Goal: Complete application form

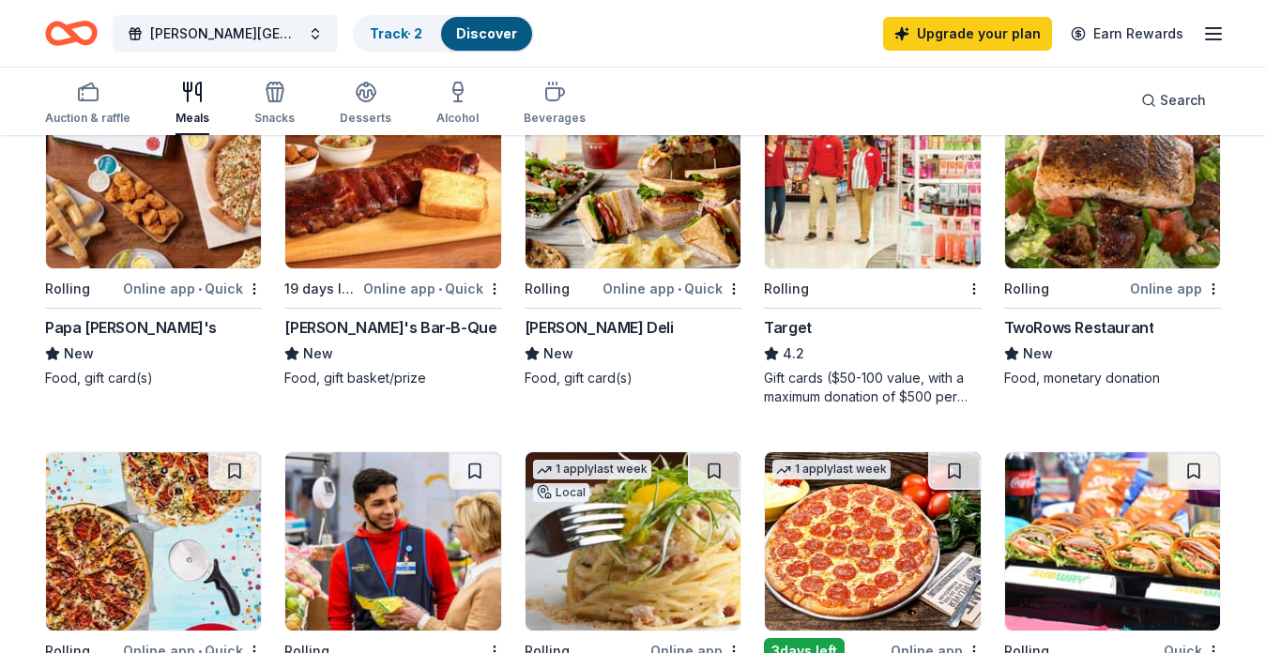
scroll to position [611, 0]
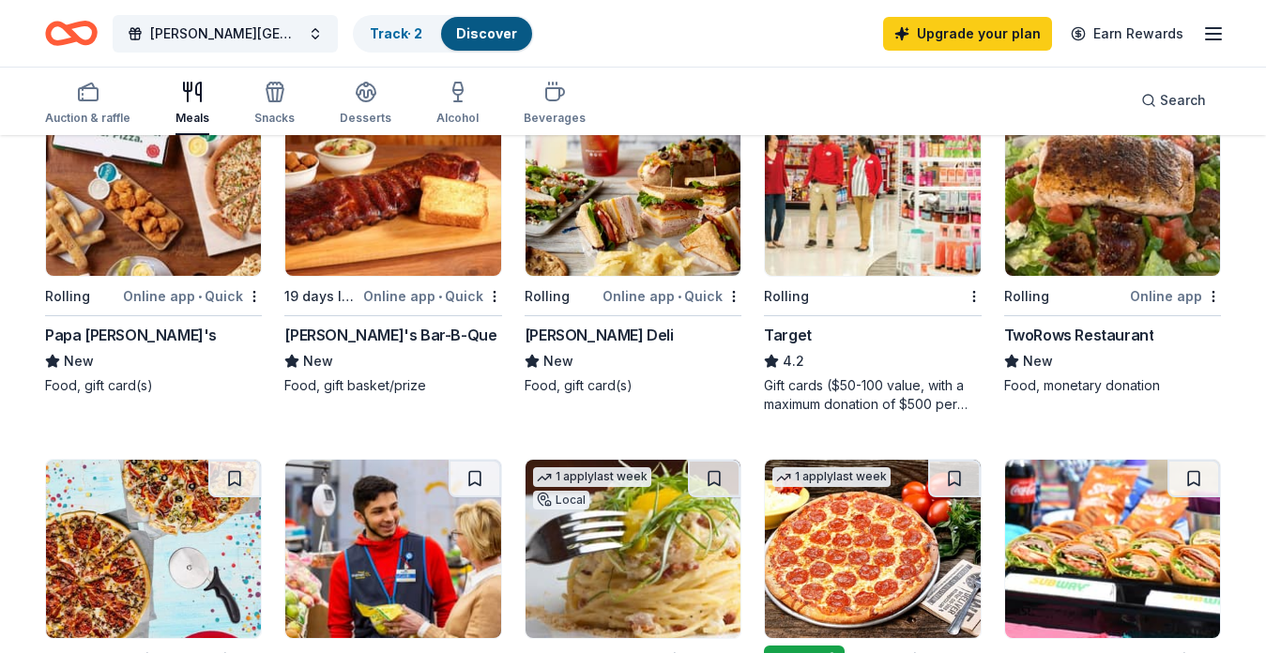
click at [654, 235] on img at bounding box center [632, 187] width 215 height 178
click at [397, 30] on link "Track · 2" at bounding box center [396, 33] width 53 height 16
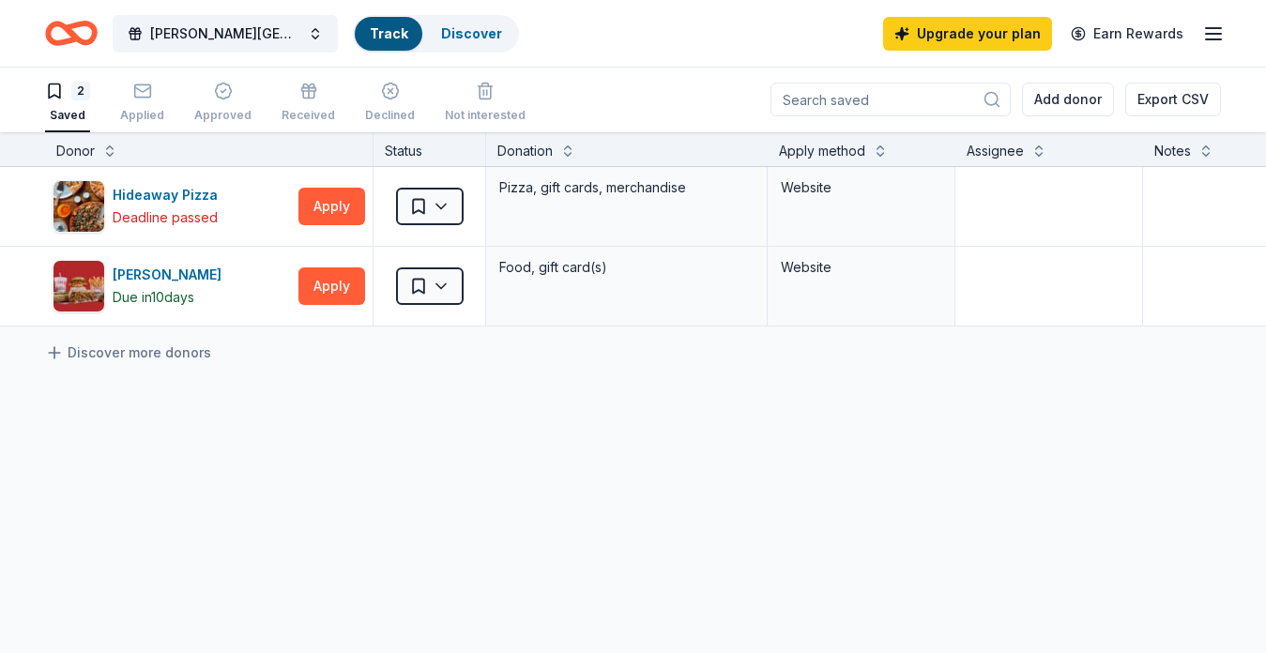
scroll to position [1, 0]
click at [136, 353] on link "Discover more donors" at bounding box center [128, 353] width 166 height 23
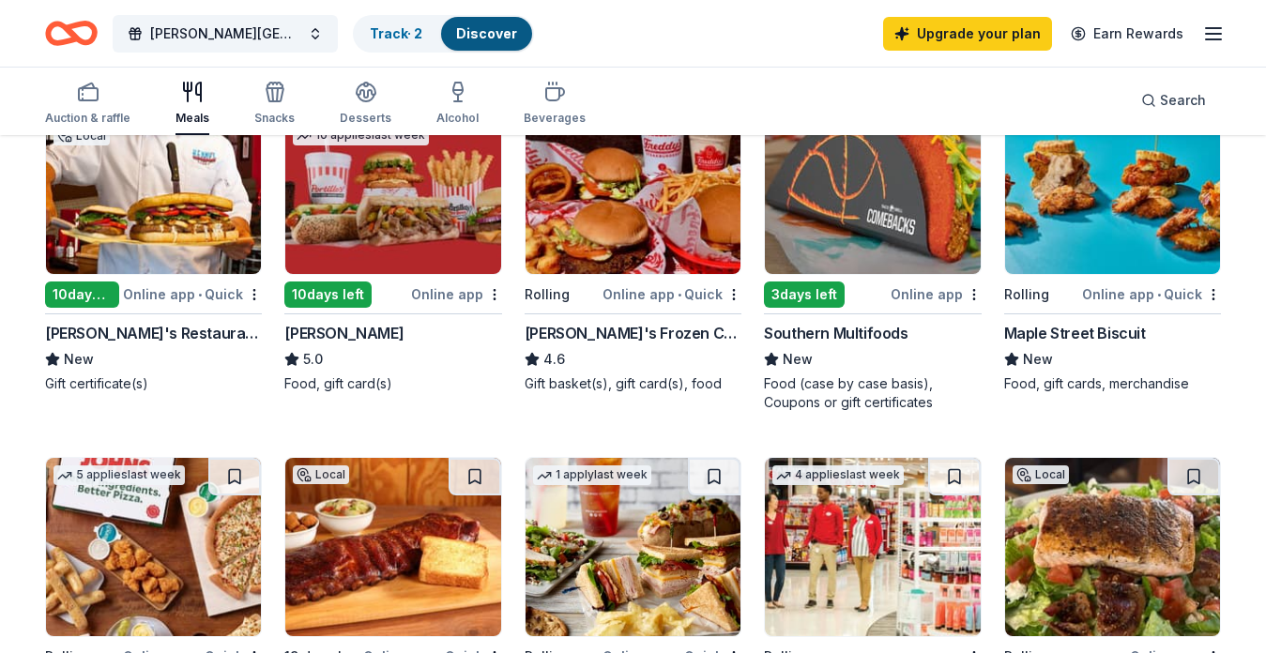
scroll to position [251, 0]
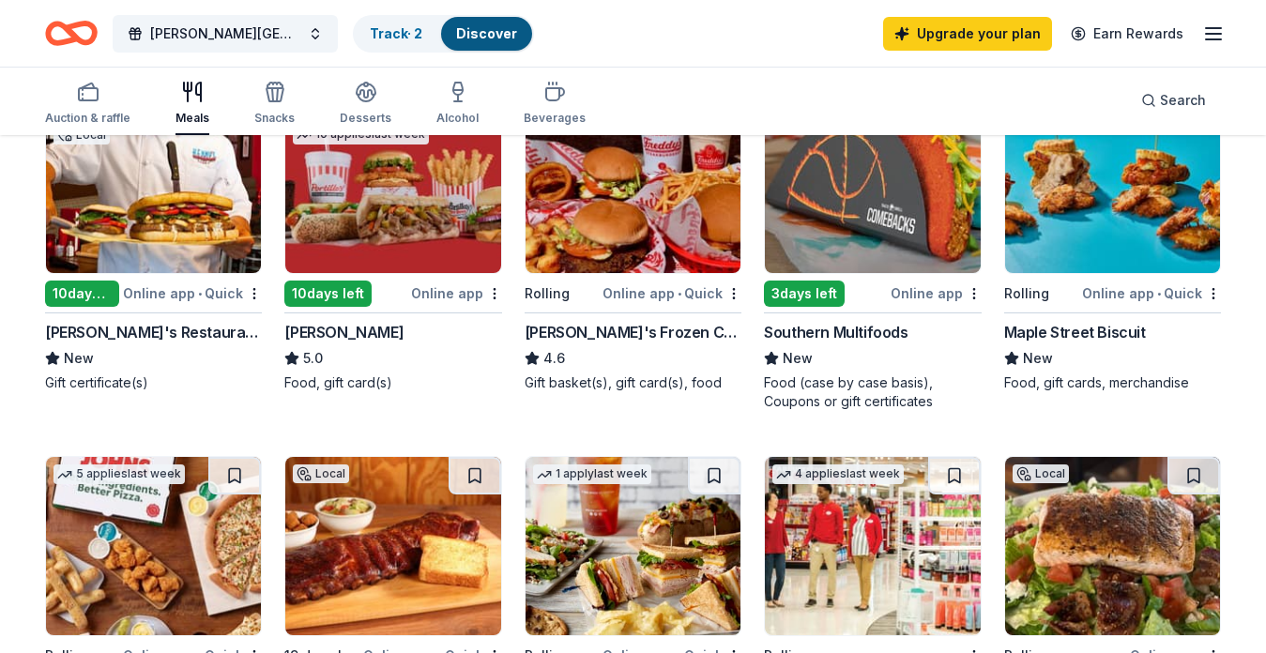
click at [190, 97] on icon "button" at bounding box center [192, 92] width 23 height 23
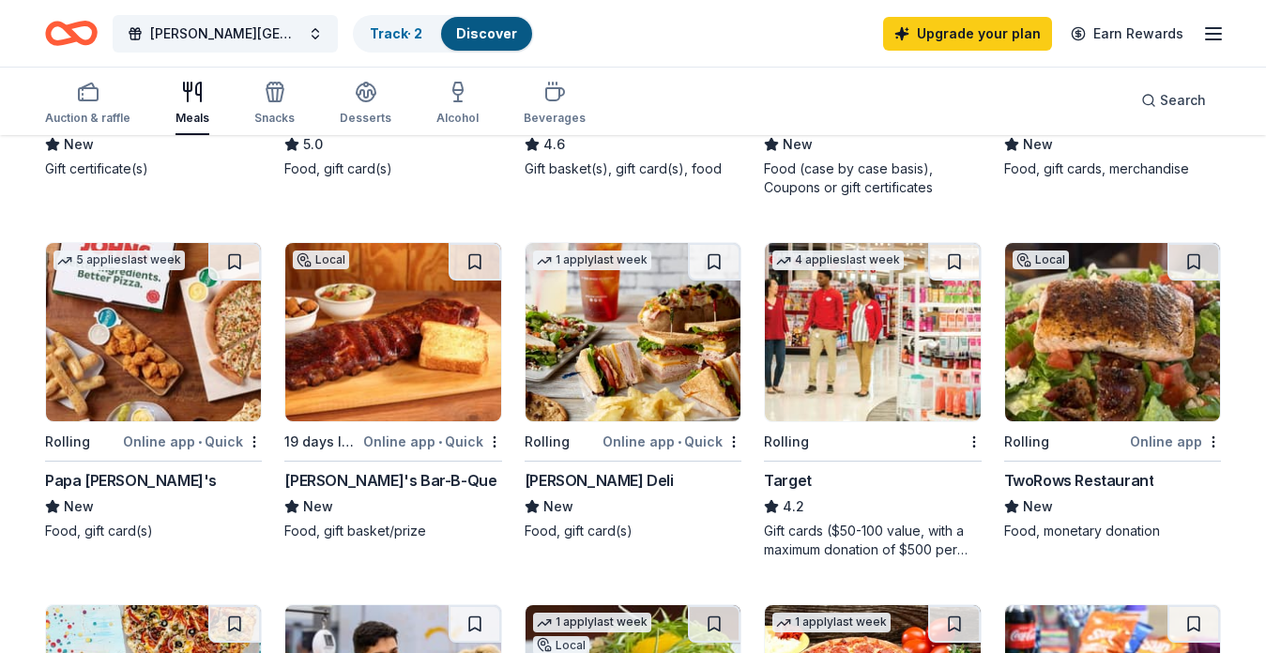
scroll to position [468, 0]
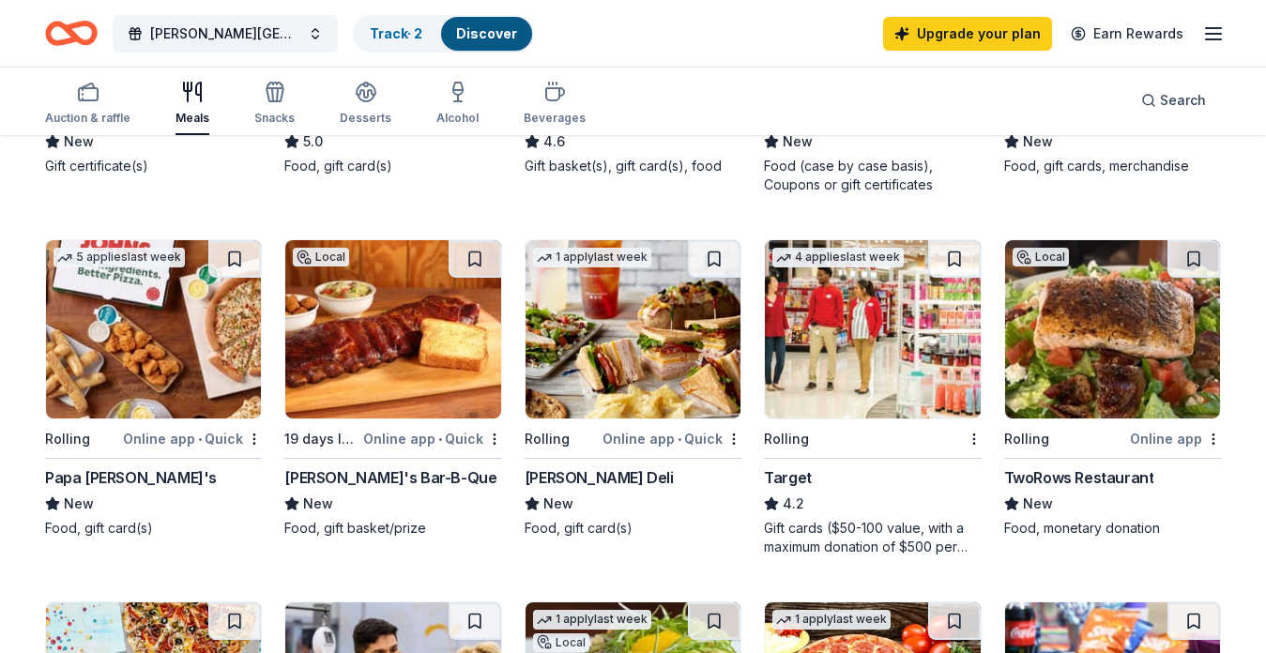
click at [666, 344] on img at bounding box center [632, 329] width 215 height 178
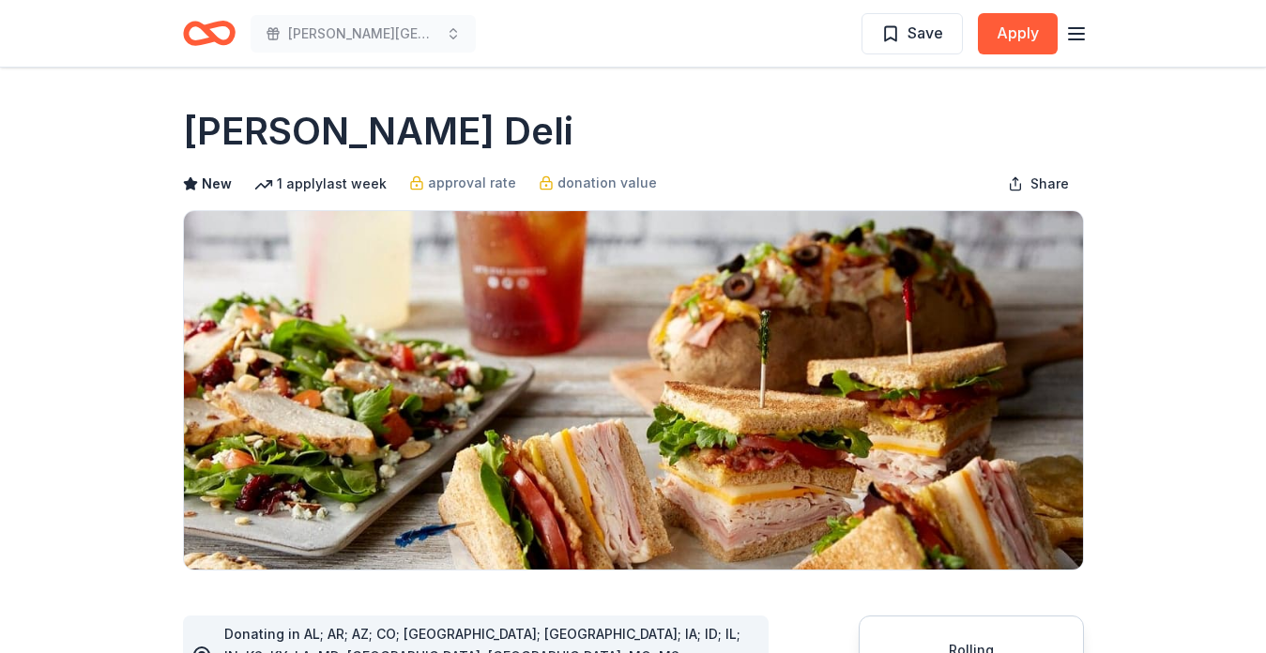
click at [1077, 35] on icon "button" at bounding box center [1076, 34] width 23 height 23
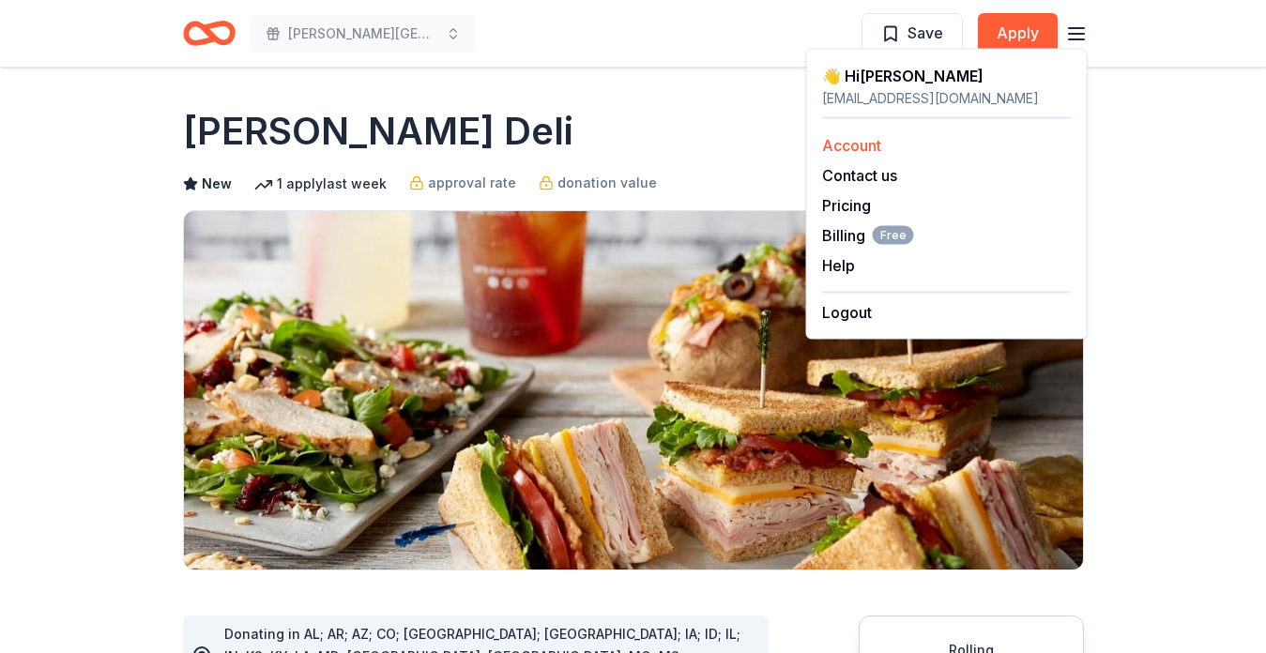
click at [858, 144] on link "Account" at bounding box center [851, 145] width 59 height 19
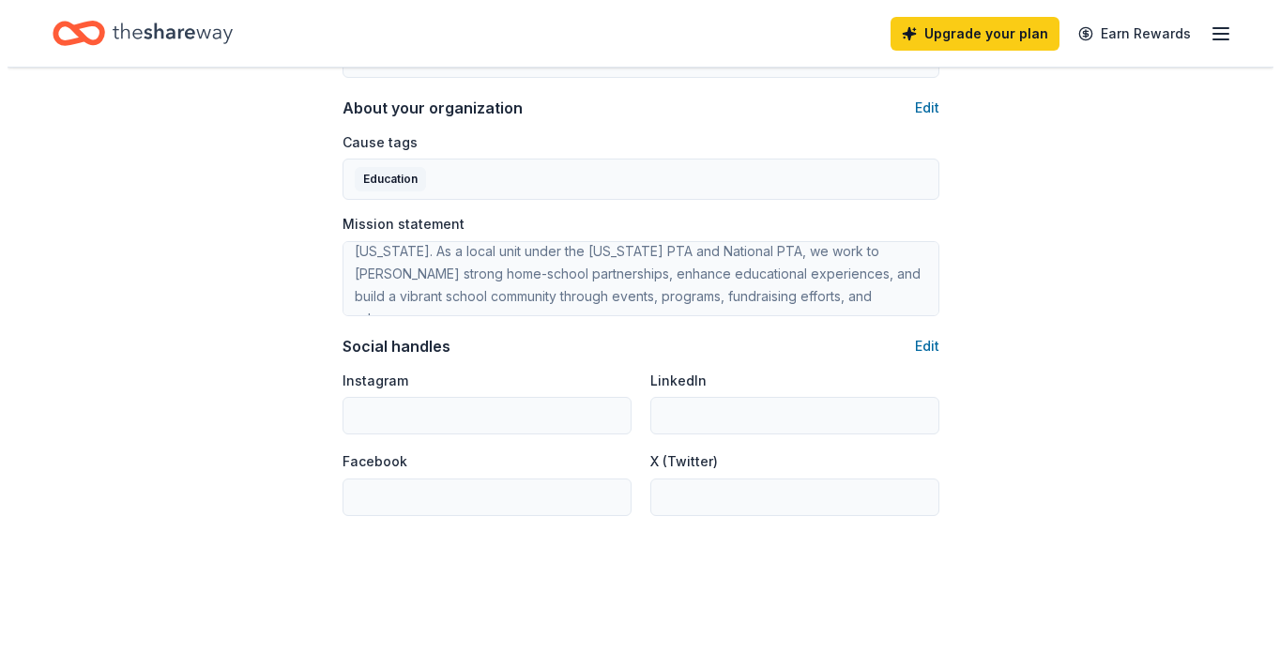
scroll to position [1119, 0]
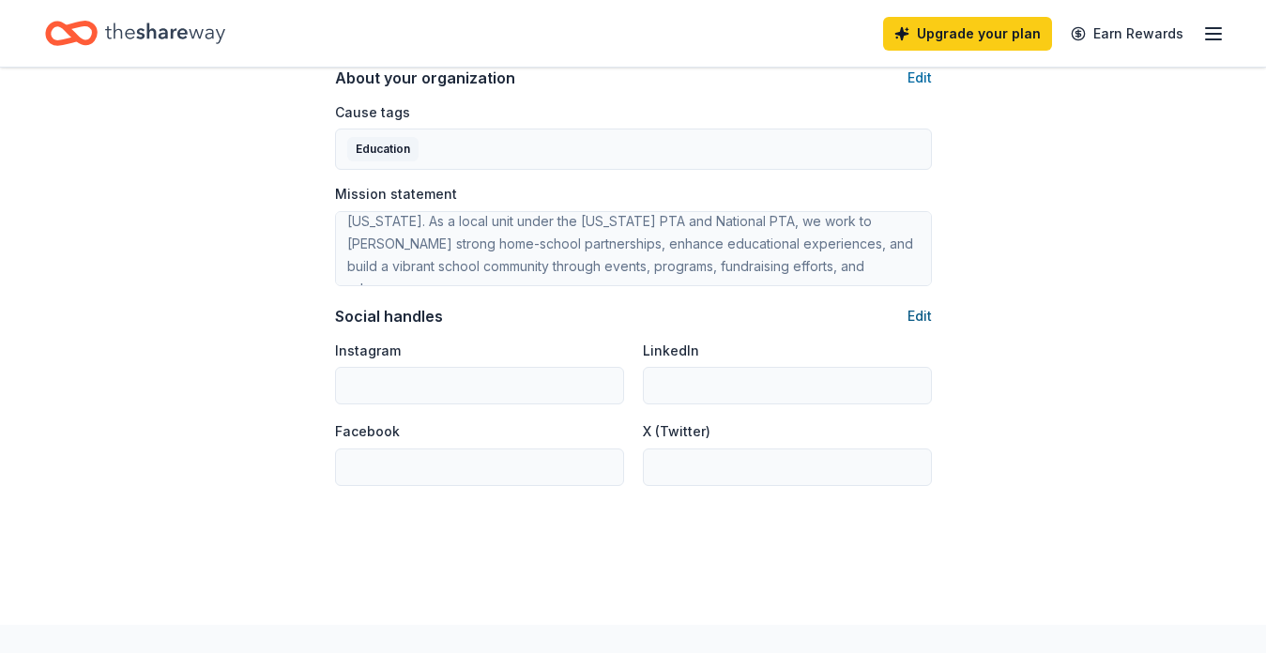
click at [917, 317] on button "Edit" at bounding box center [919, 316] width 24 height 23
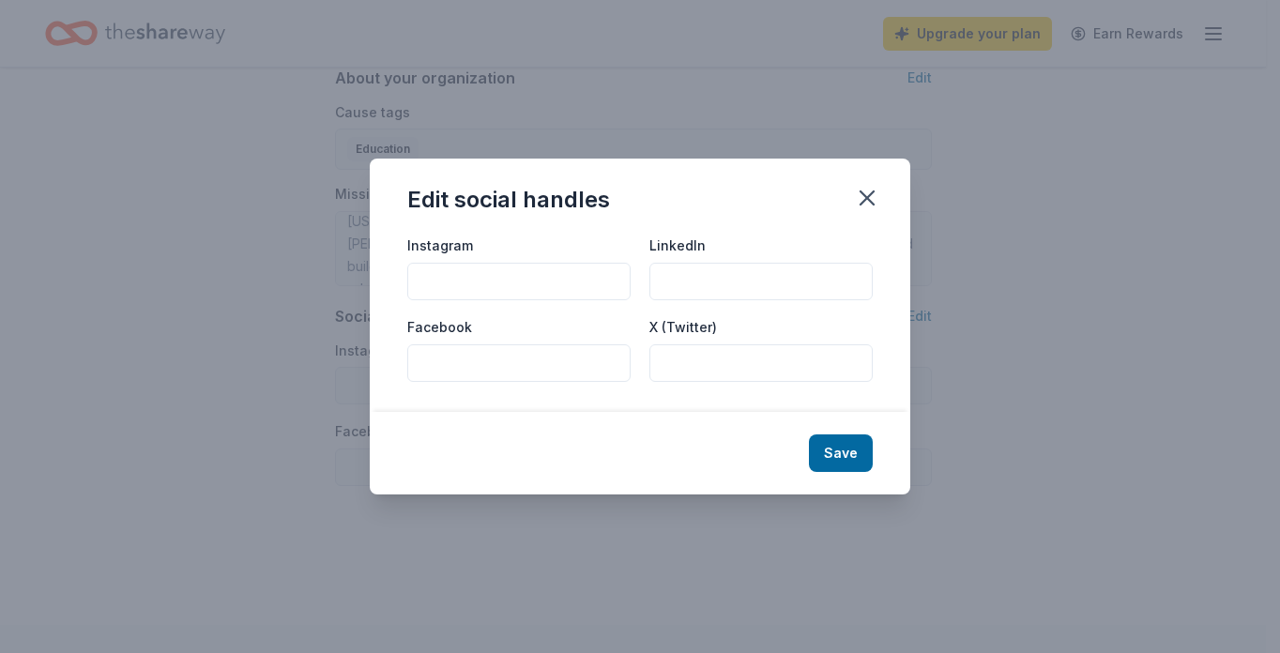
click at [438, 366] on input "Facebook" at bounding box center [518, 363] width 223 height 38
paste input "https://www.facebook.com/taylorelementarypta"
type input "https://www.facebook.com/taylorelementarypta"
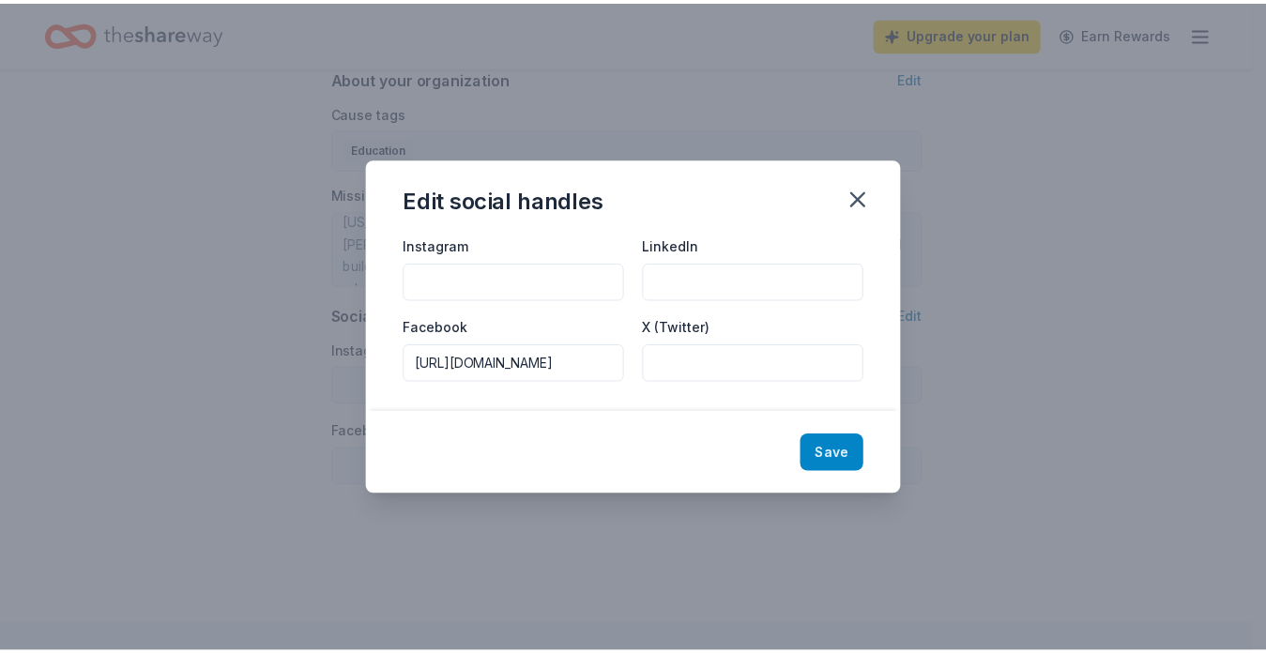
scroll to position [0, 0]
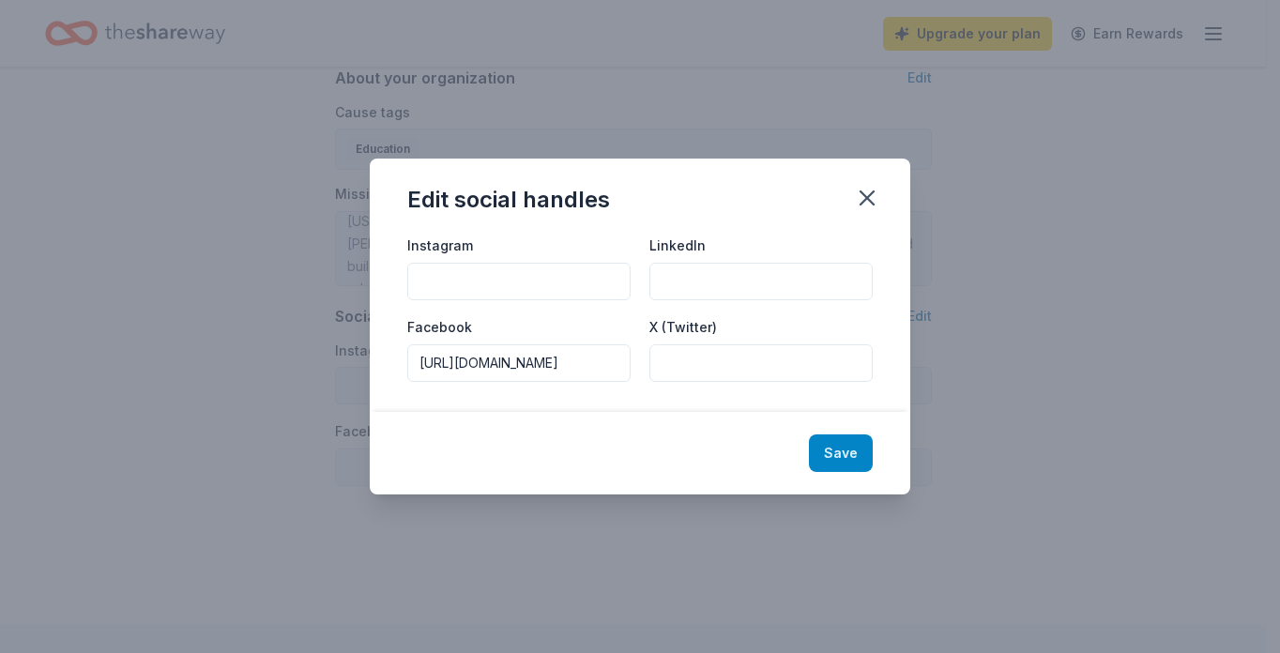
click at [851, 449] on button "Save" at bounding box center [841, 453] width 64 height 38
type input "https://www.facebook.com/taylorelementarypta"
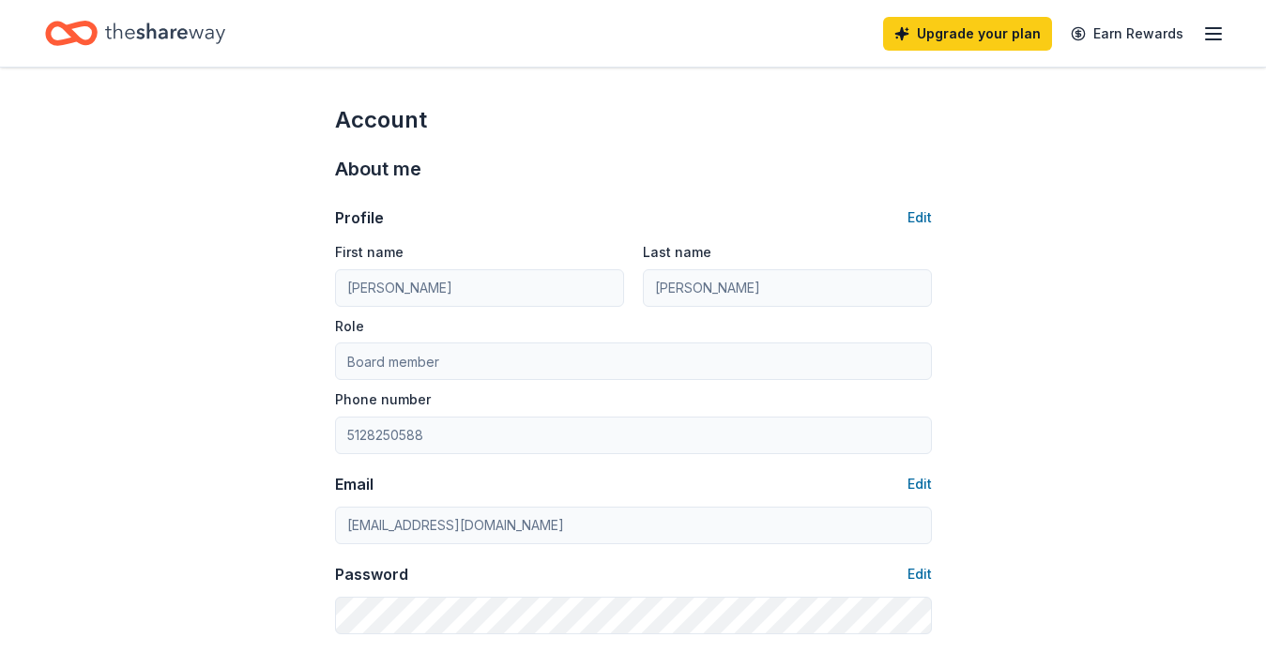
click at [1211, 37] on icon "button" at bounding box center [1213, 34] width 23 height 23
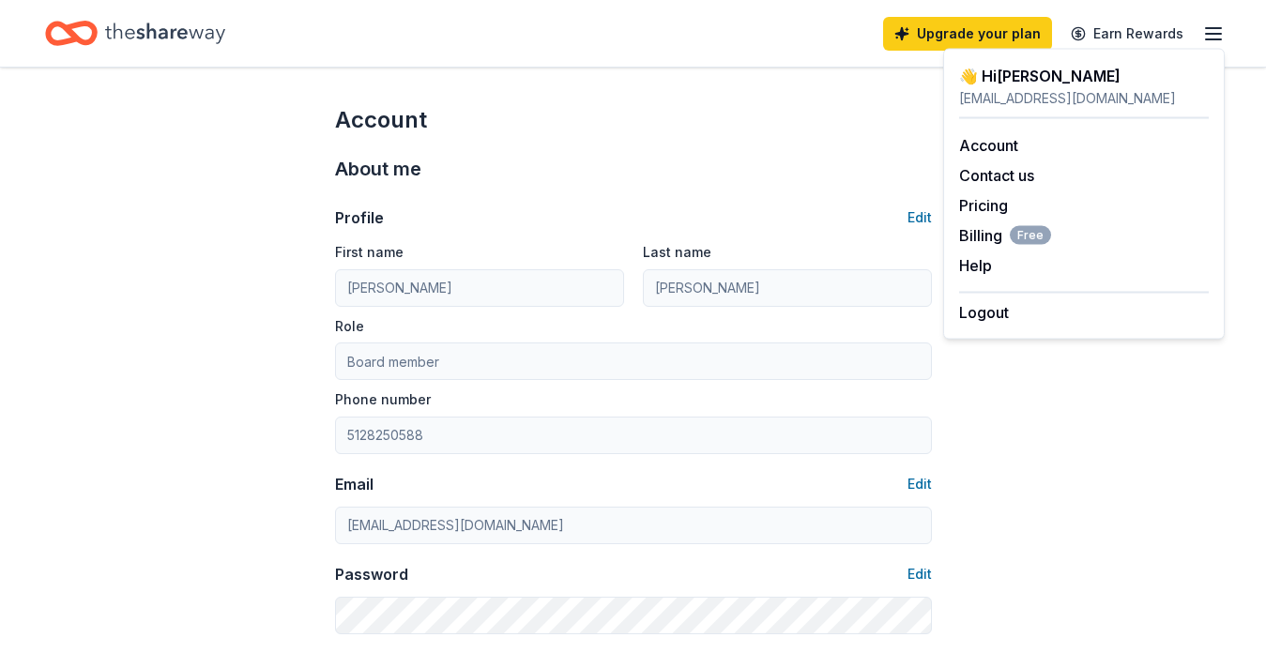
click at [132, 31] on icon "Home" at bounding box center [165, 33] width 120 height 38
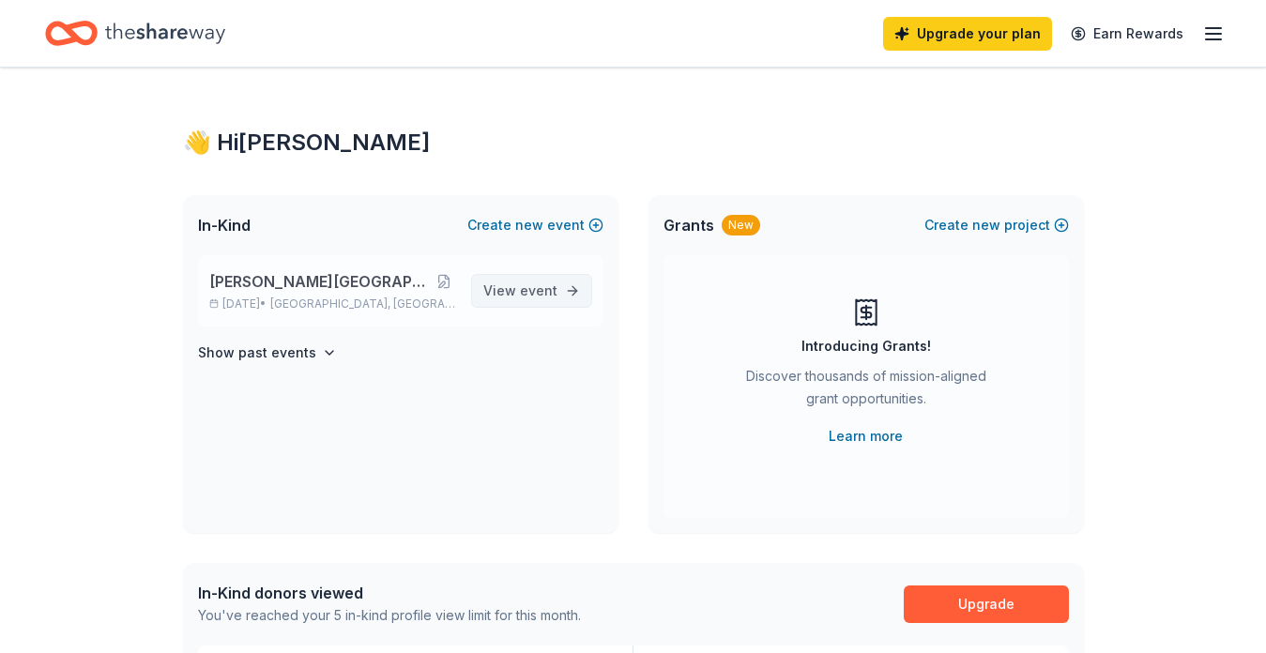
click at [524, 292] on span "event" at bounding box center [539, 290] width 38 height 16
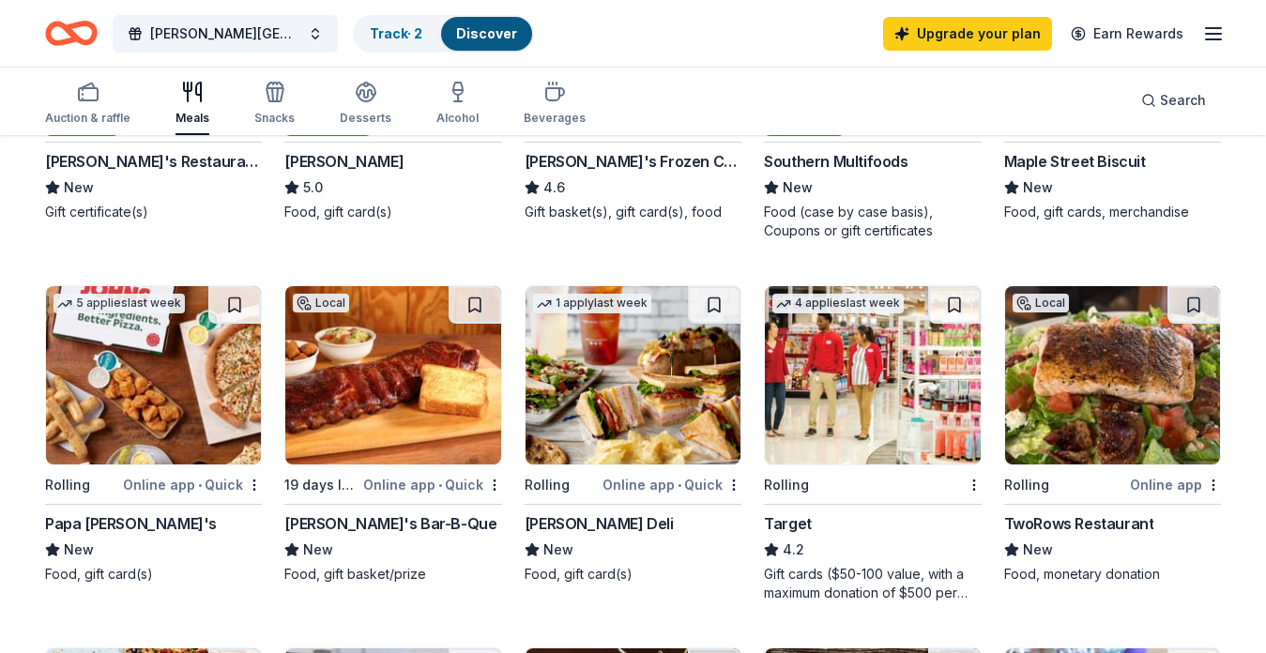
scroll to position [427, 0]
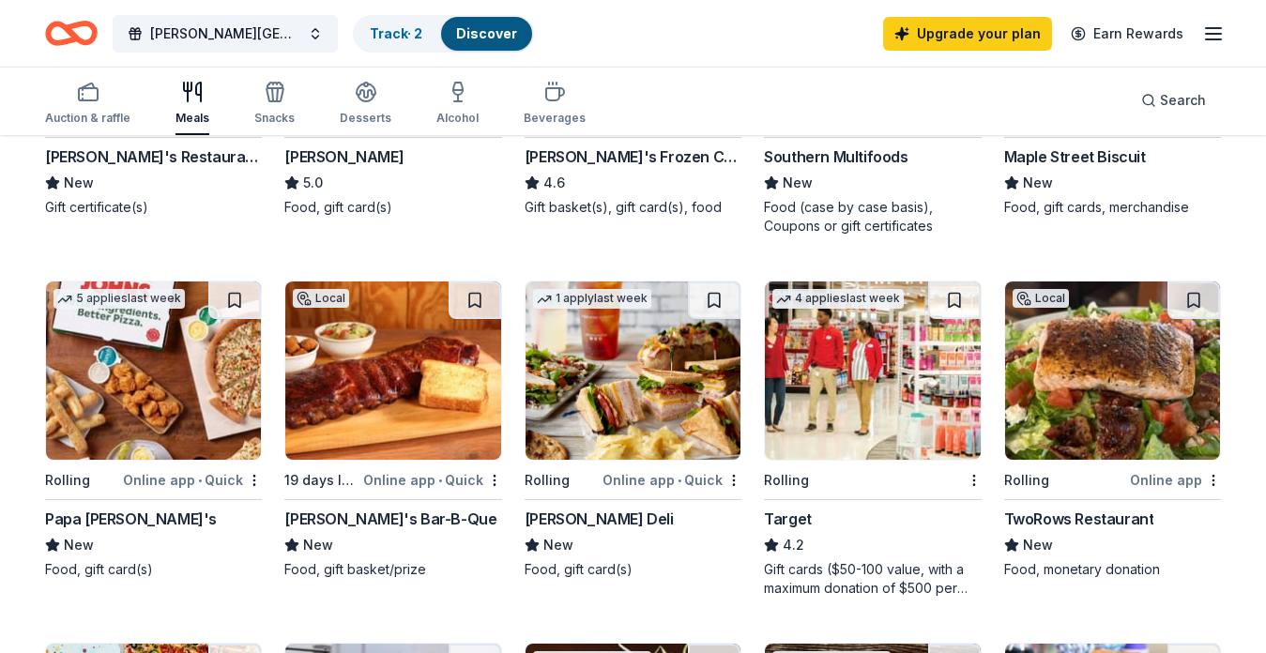
click at [147, 422] on img at bounding box center [153, 370] width 215 height 178
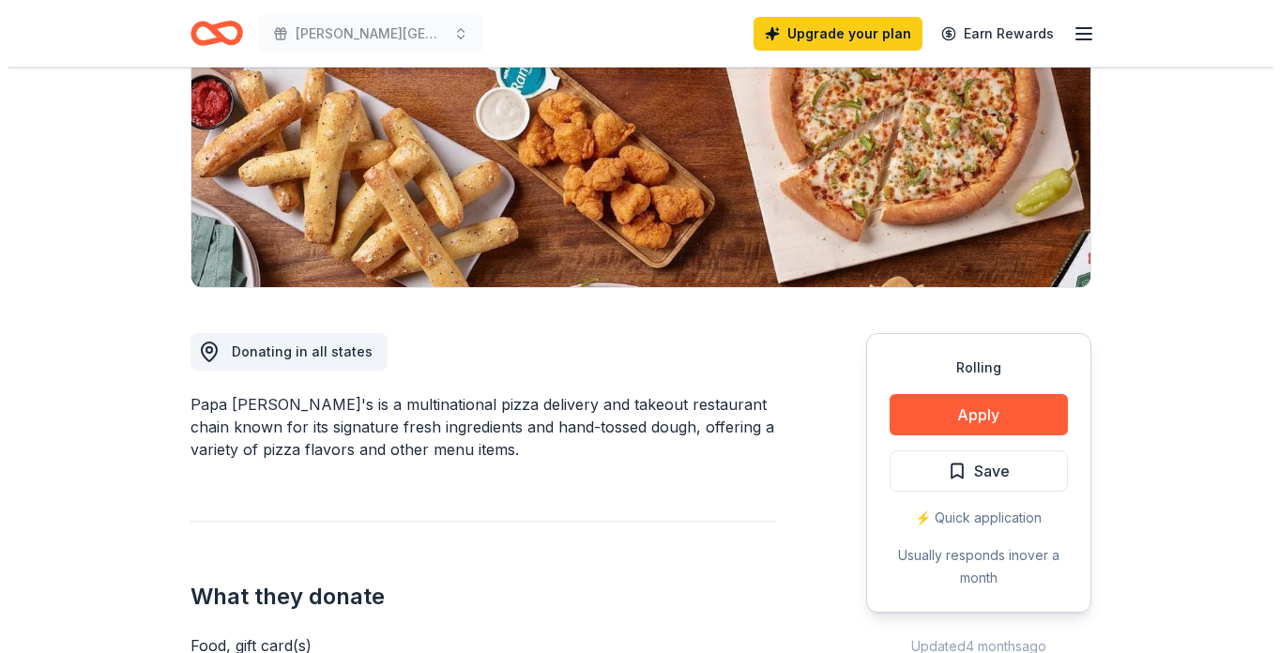
scroll to position [296, 0]
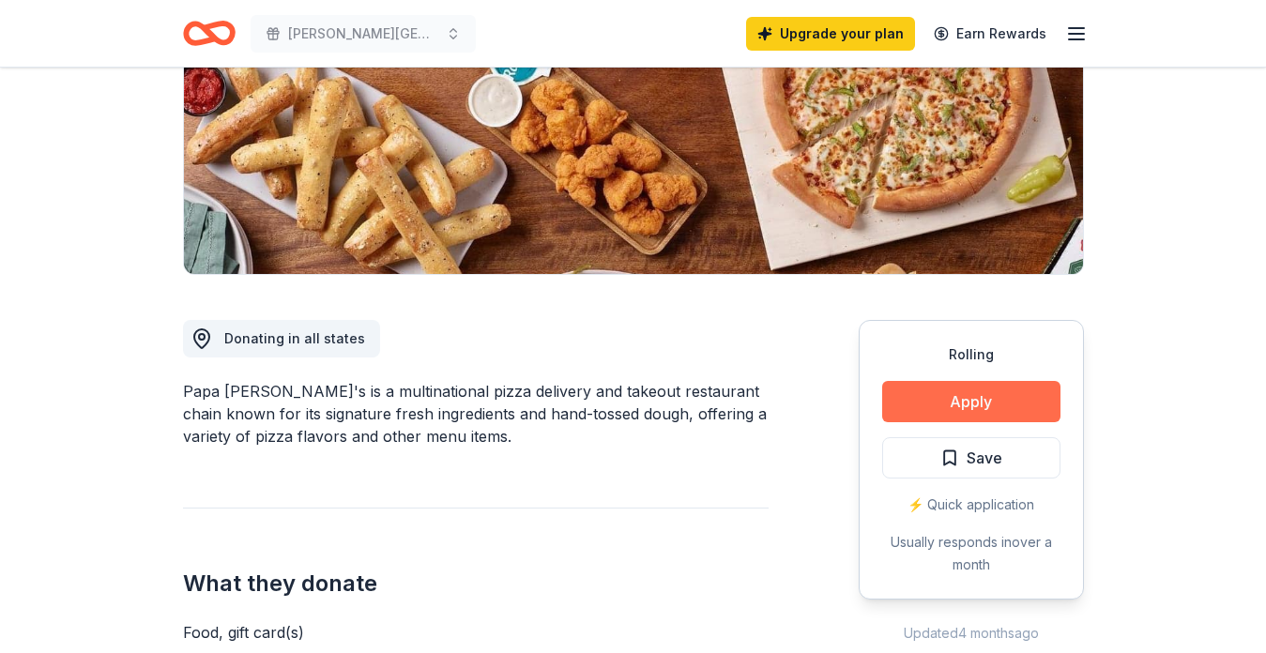
click at [981, 401] on button "Apply" at bounding box center [971, 401] width 178 height 41
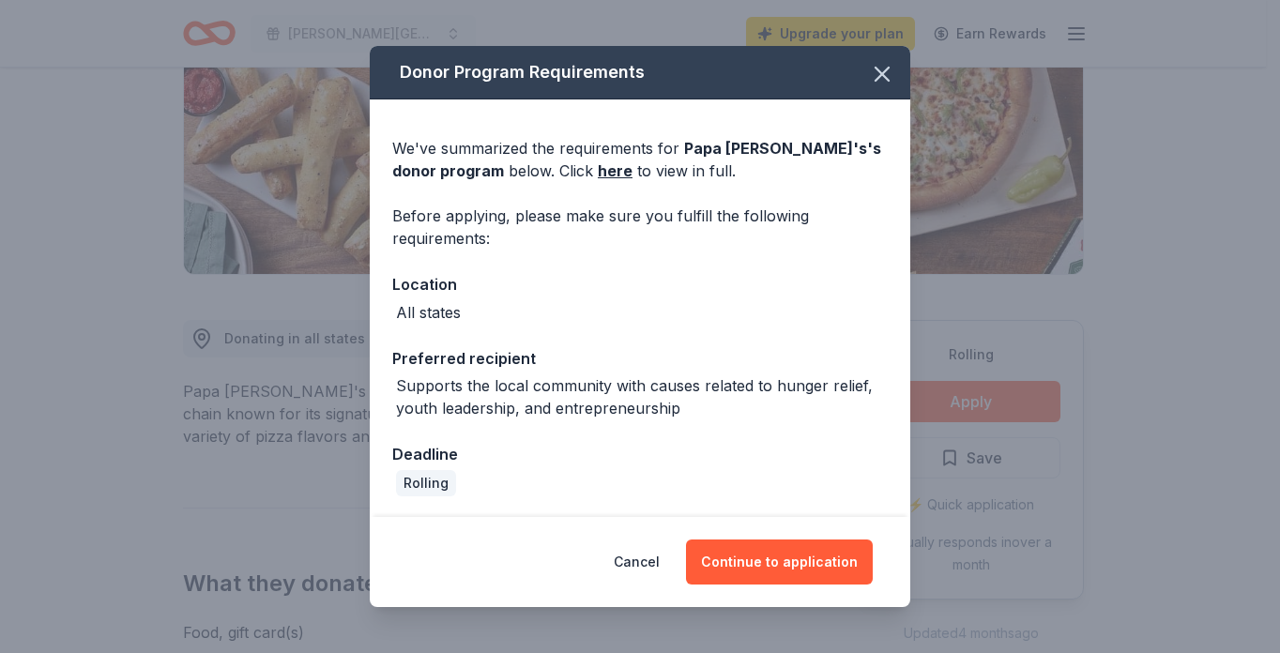
scroll to position [2, 0]
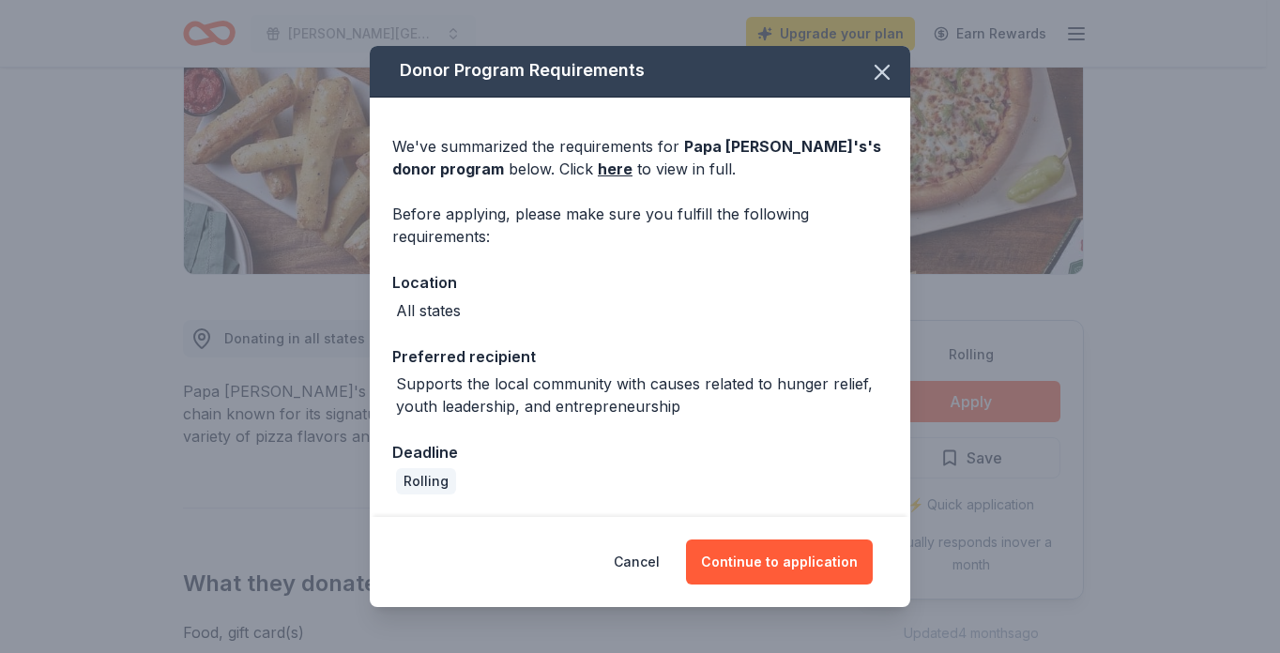
click at [786, 559] on button "Continue to application" at bounding box center [779, 561] width 187 height 45
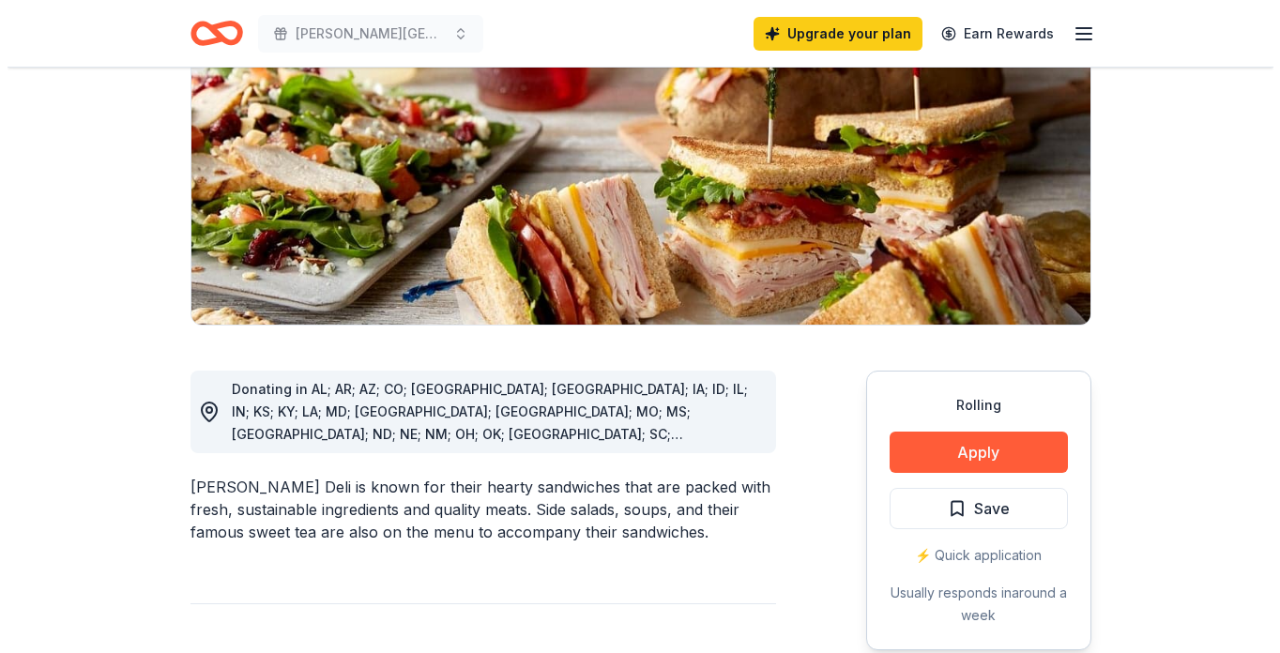
scroll to position [248, 0]
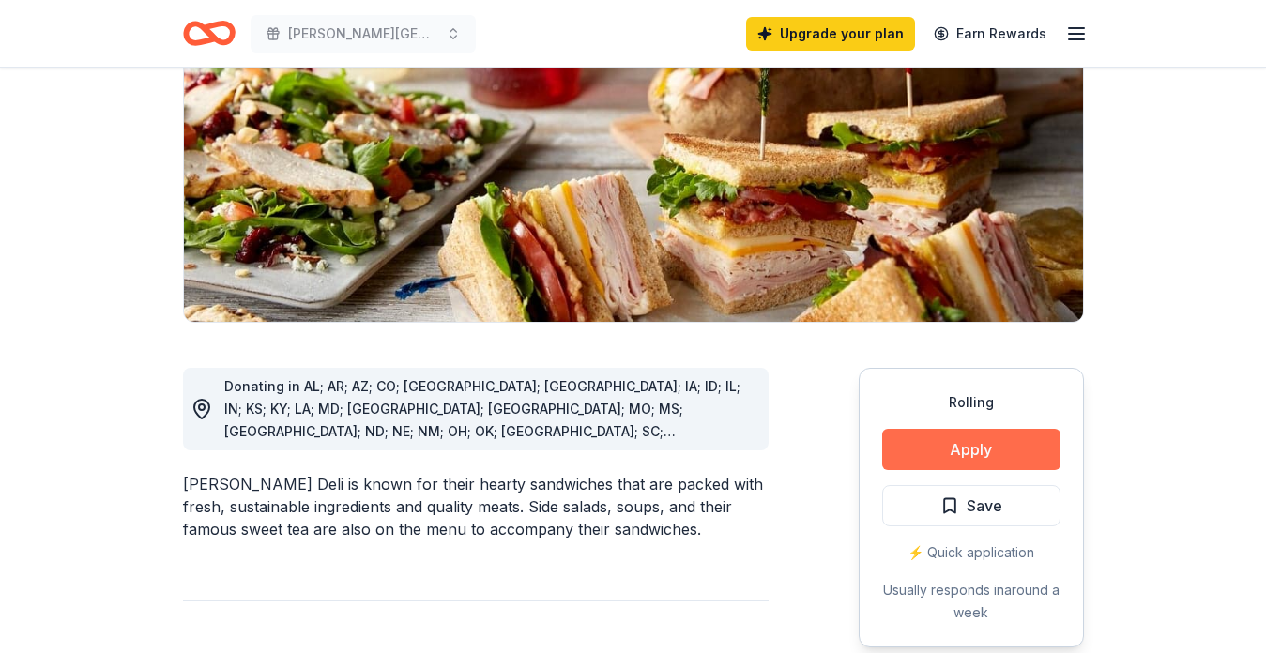
click at [975, 457] on button "Apply" at bounding box center [971, 449] width 178 height 41
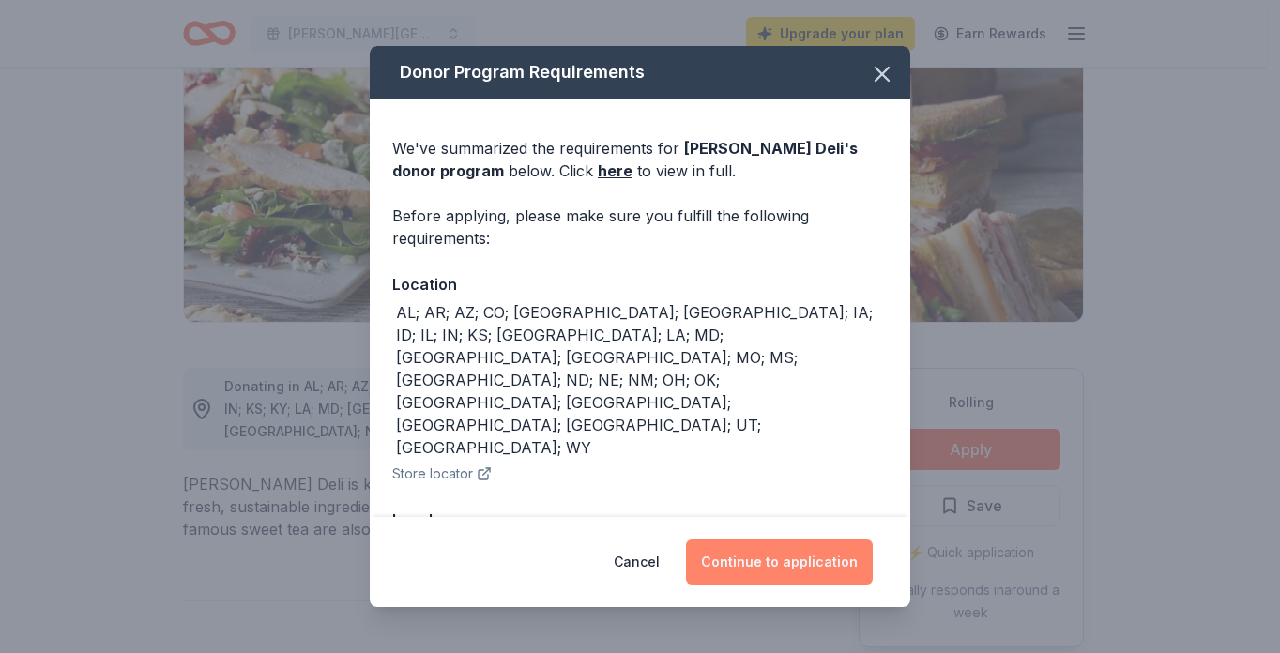
click at [797, 581] on button "Continue to application" at bounding box center [779, 561] width 187 height 45
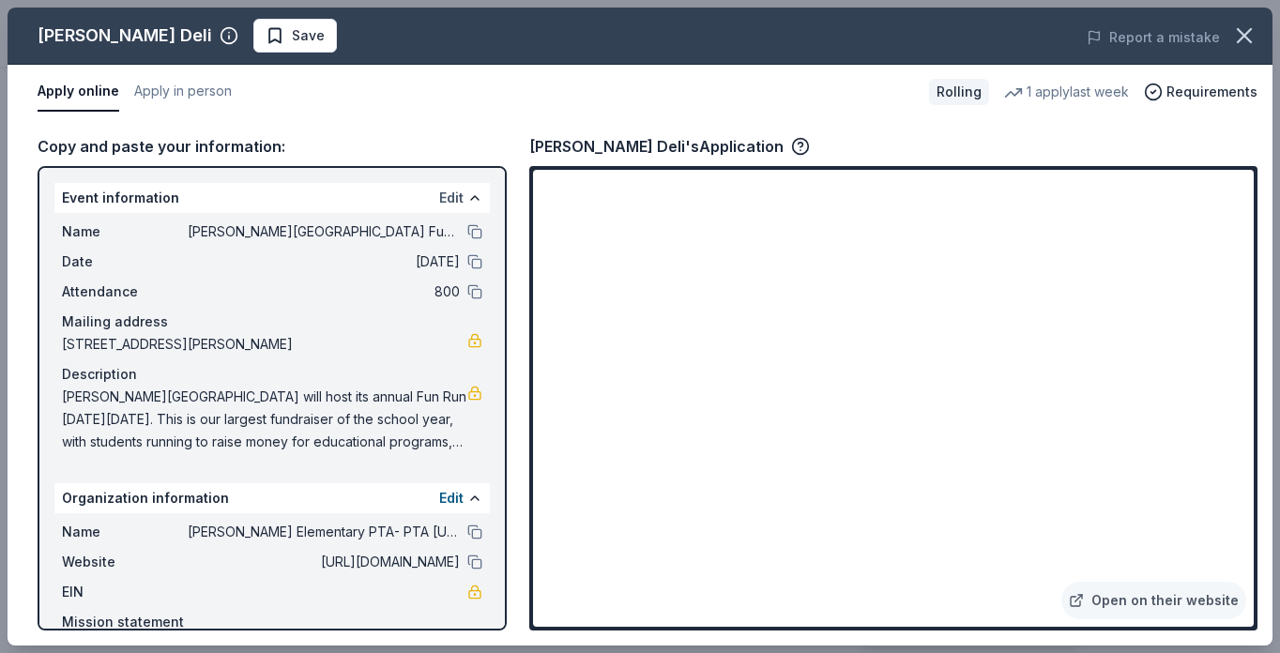
click at [441, 199] on button "Edit" at bounding box center [451, 198] width 24 height 23
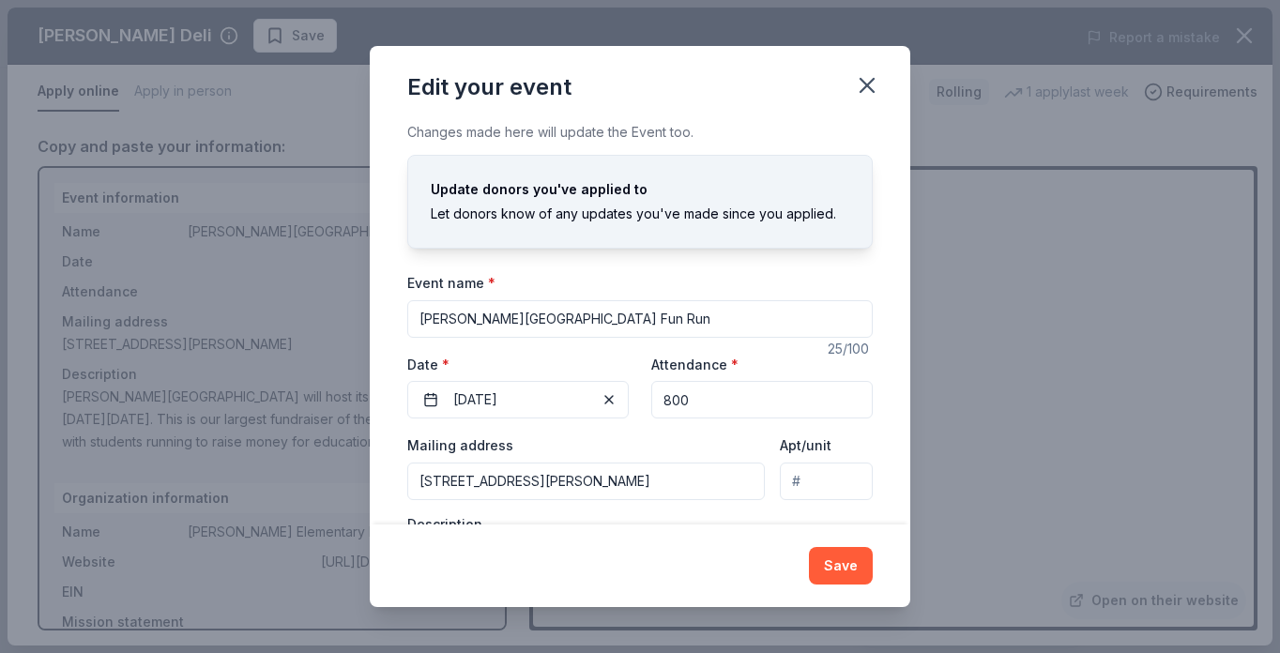
drag, startPoint x: 698, startPoint y: 400, endPoint x: 653, endPoint y: 396, distance: 45.2
click at [653, 396] on input "800" at bounding box center [761, 400] width 221 height 38
type input "100"
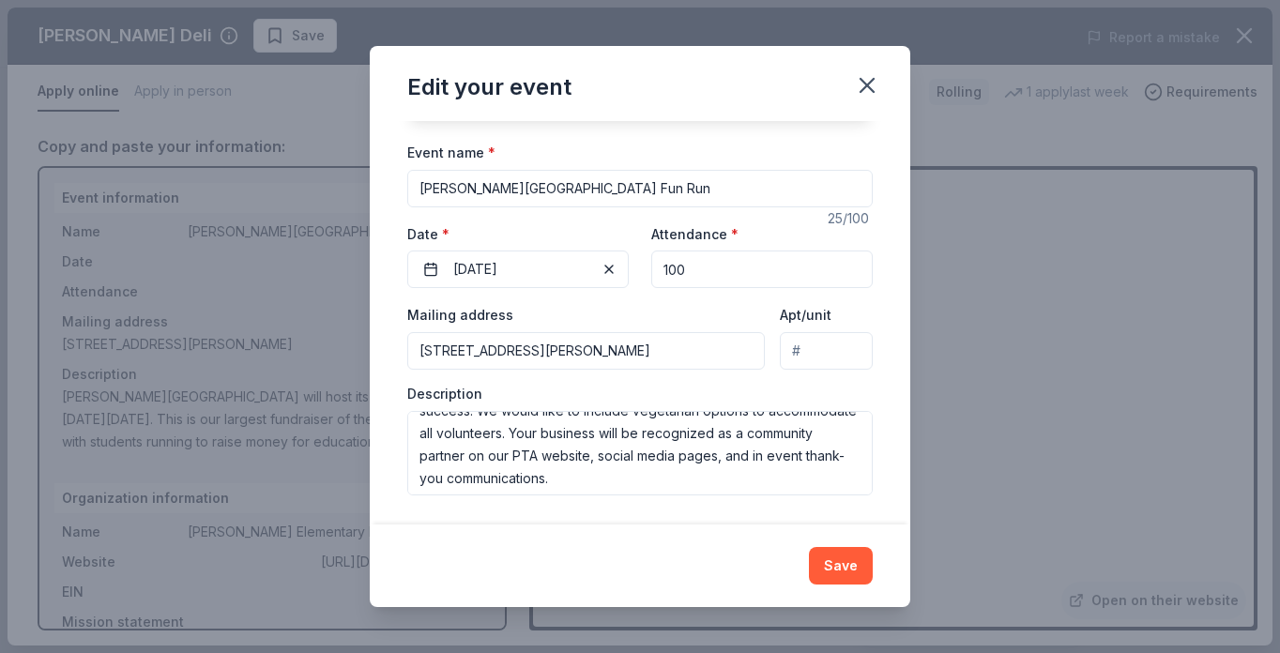
scroll to position [158, 0]
click at [853, 571] on button "Save" at bounding box center [841, 566] width 64 height 38
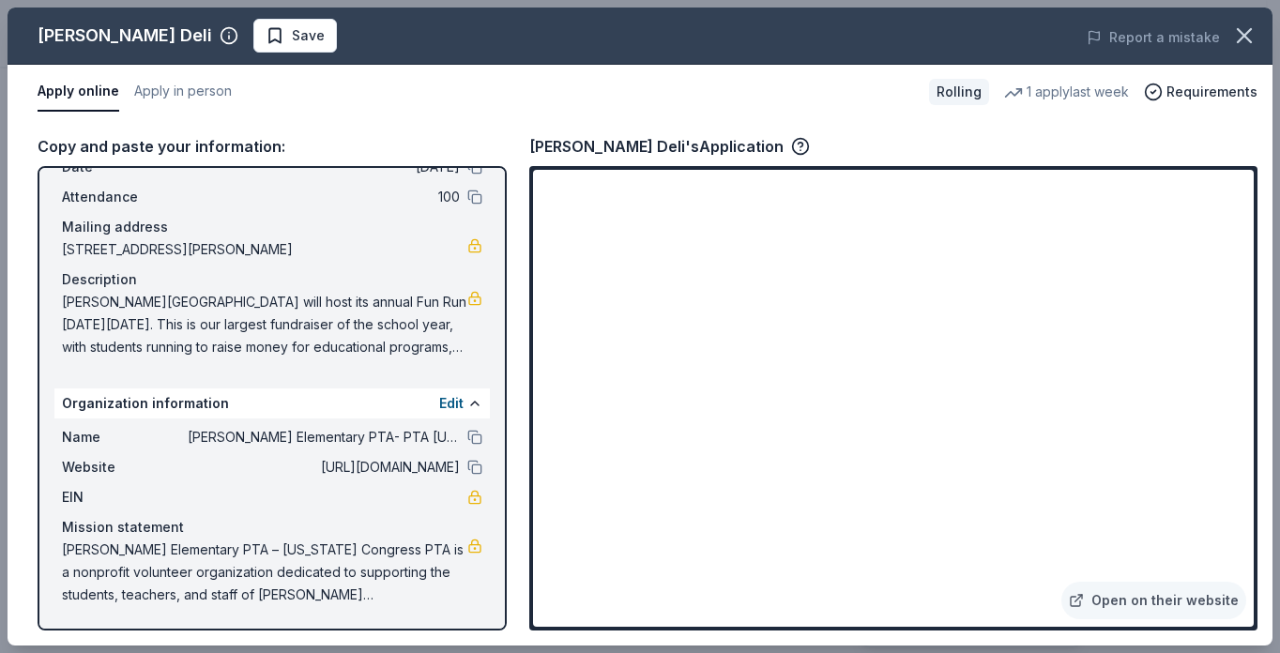
scroll to position [0, 0]
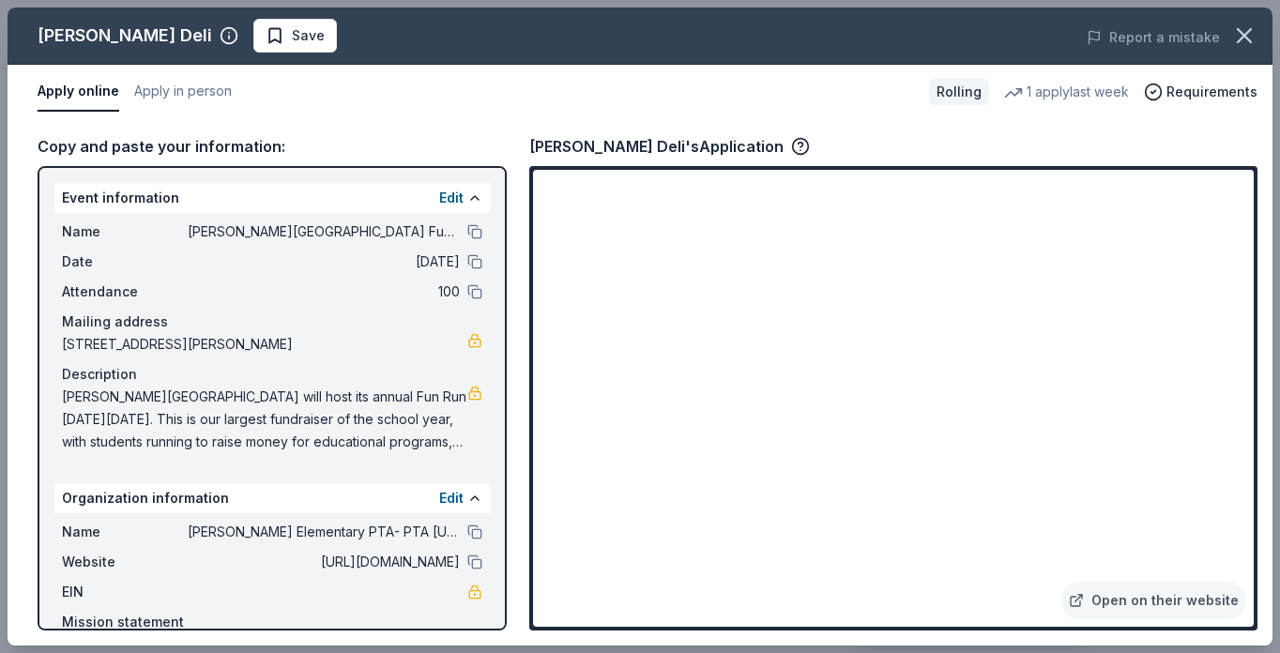
click at [75, 93] on button "Apply online" at bounding box center [79, 91] width 82 height 39
click at [184, 88] on button "Apply in person" at bounding box center [183, 91] width 98 height 39
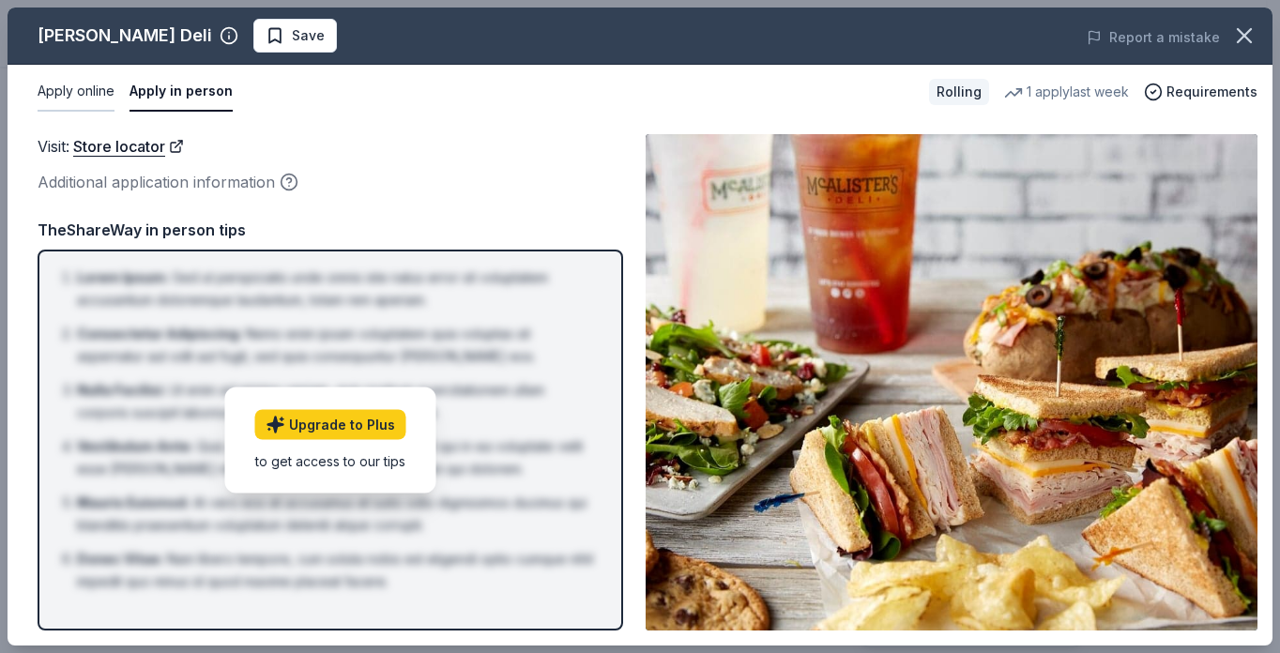
click at [75, 92] on button "Apply online" at bounding box center [76, 91] width 77 height 39
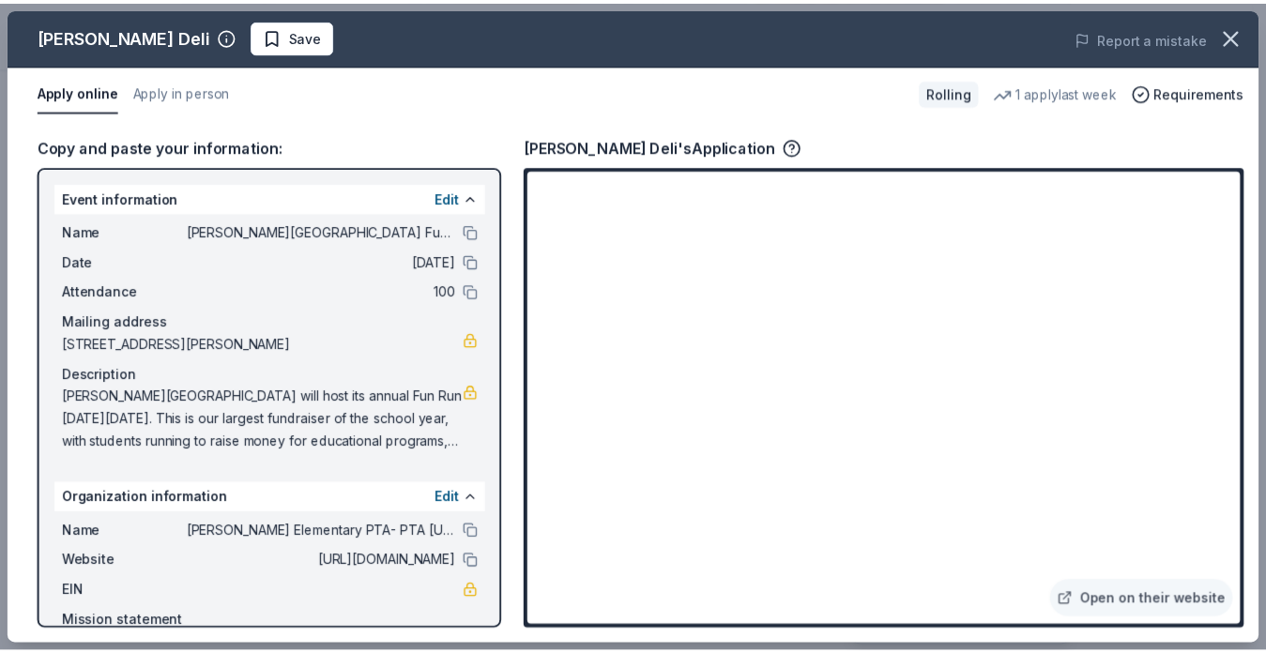
scroll to position [95, 0]
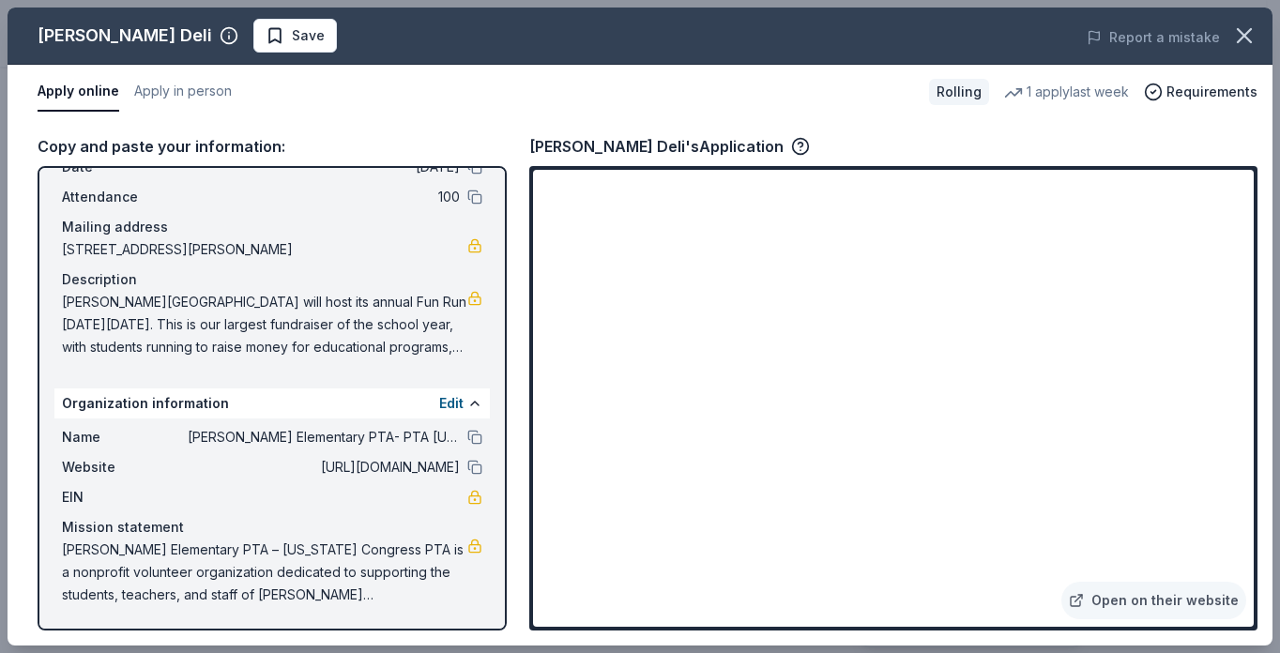
click at [807, 109] on div "Apply online Apply in person" at bounding box center [476, 91] width 876 height 39
click at [1247, 35] on icon "button" at bounding box center [1244, 36] width 26 height 26
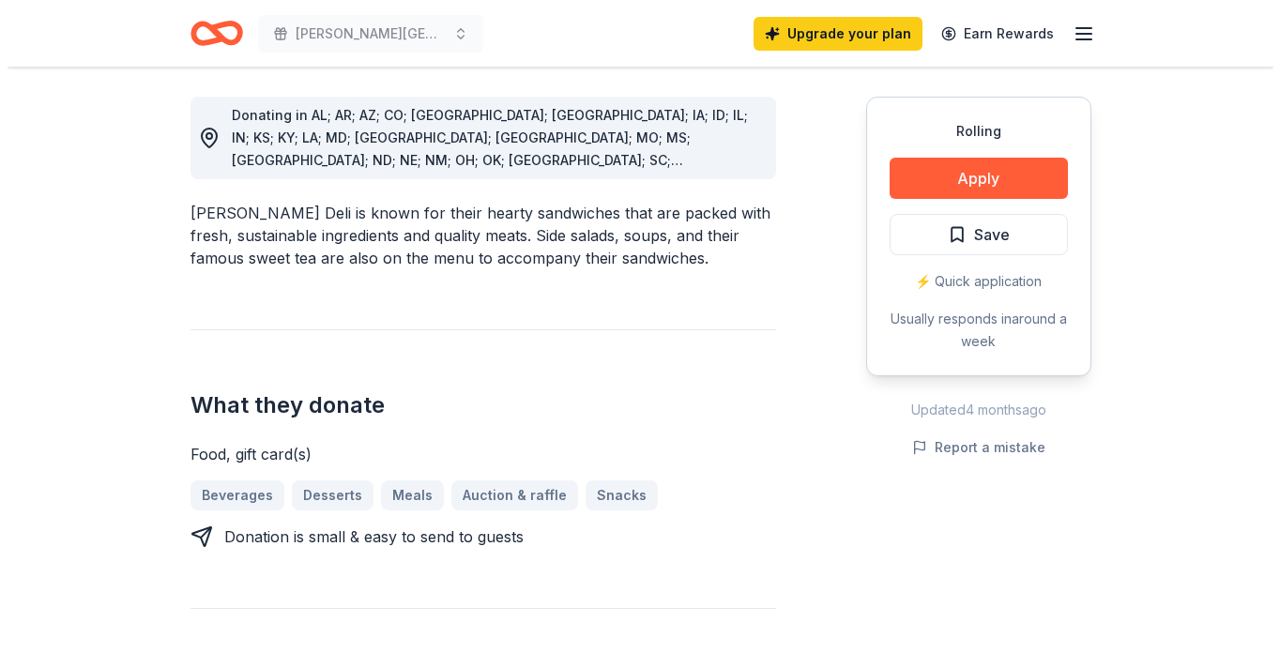
scroll to position [526, 0]
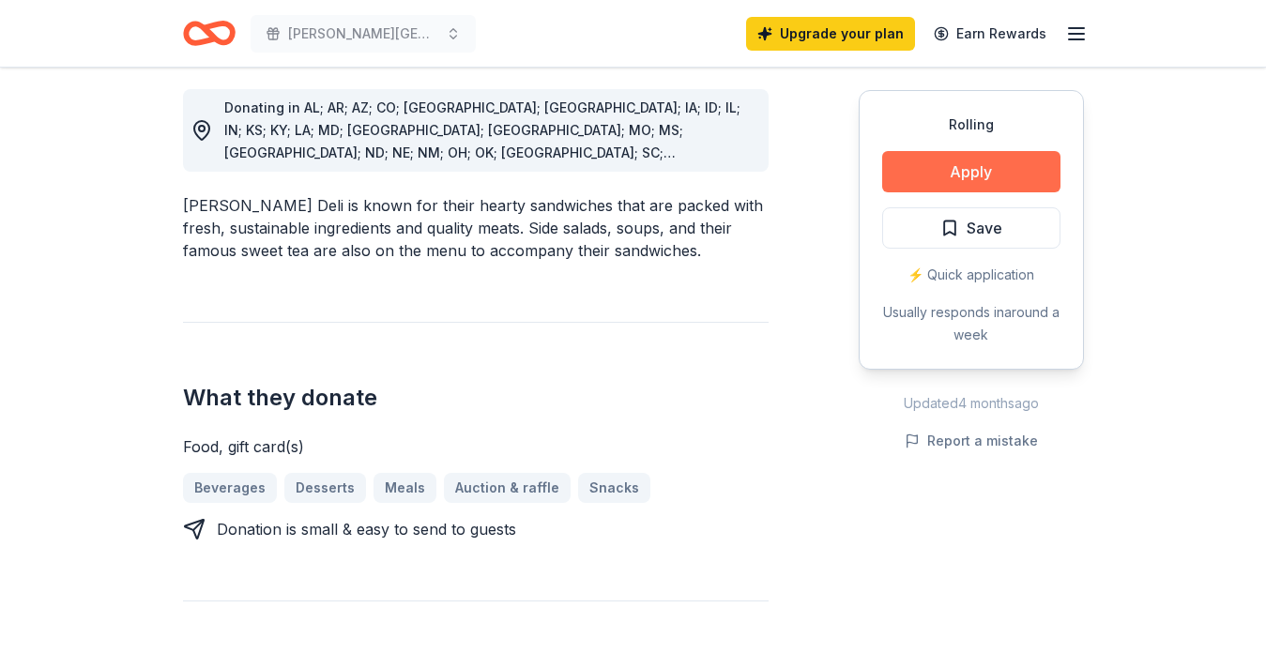
click at [968, 163] on button "Apply" at bounding box center [971, 171] width 178 height 41
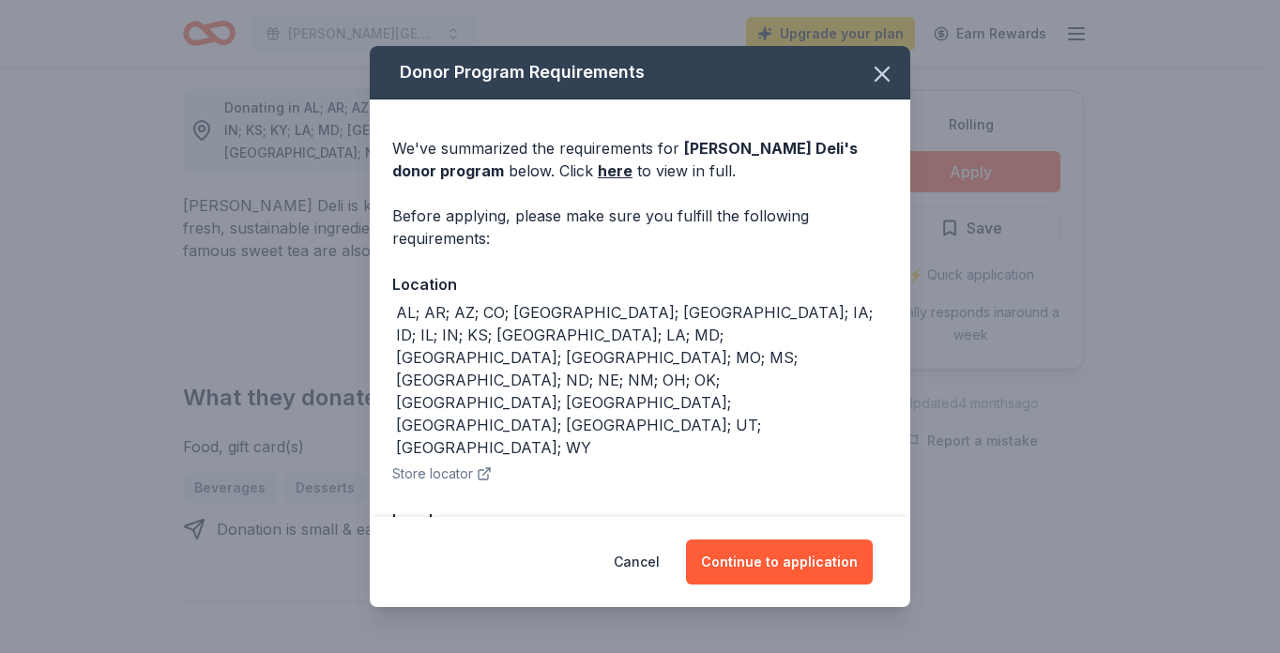
scroll to position [28, 0]
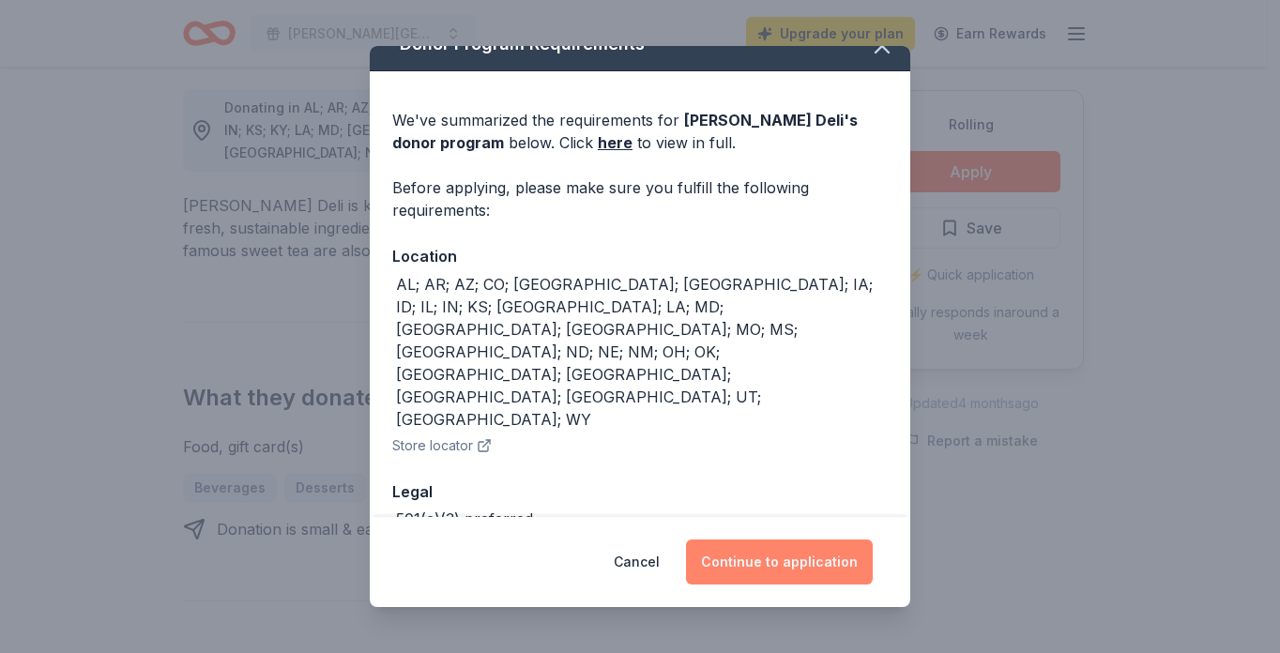
click at [788, 563] on button "Continue to application" at bounding box center [779, 561] width 187 height 45
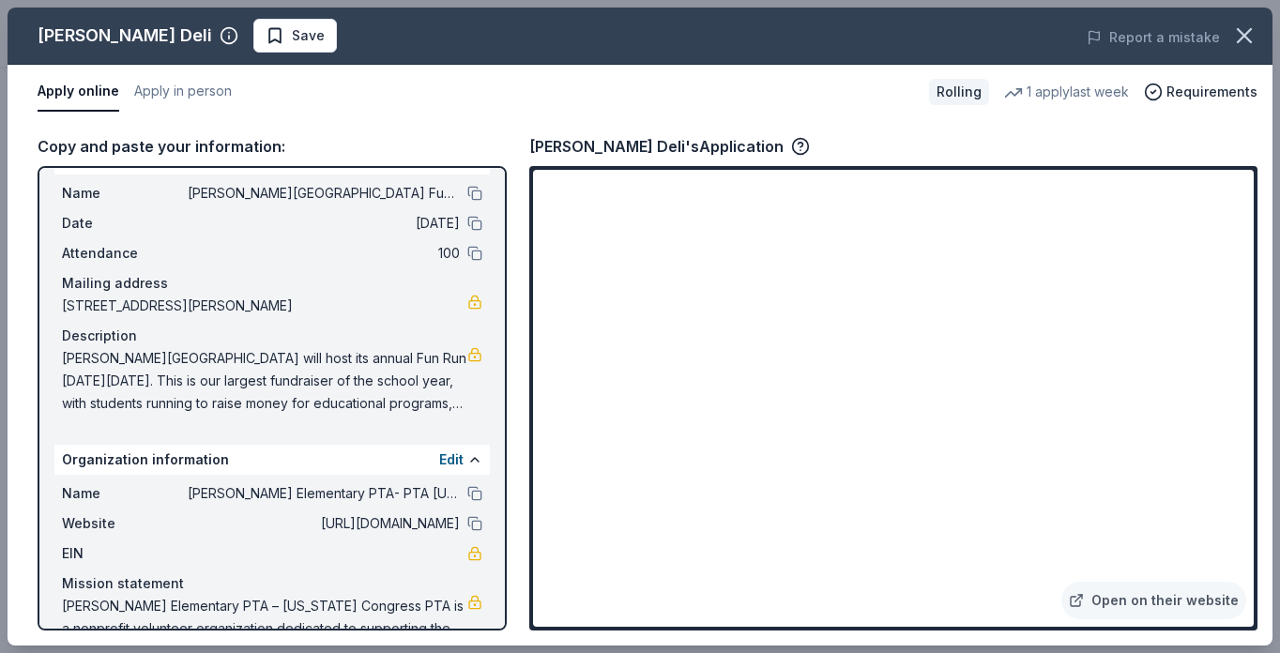
scroll to position [38, 0]
click at [385, 389] on span "[PERSON_NAME][GEOGRAPHIC_DATA] will host its annual Fun Run [DATE][DATE]. This …" at bounding box center [264, 382] width 405 height 68
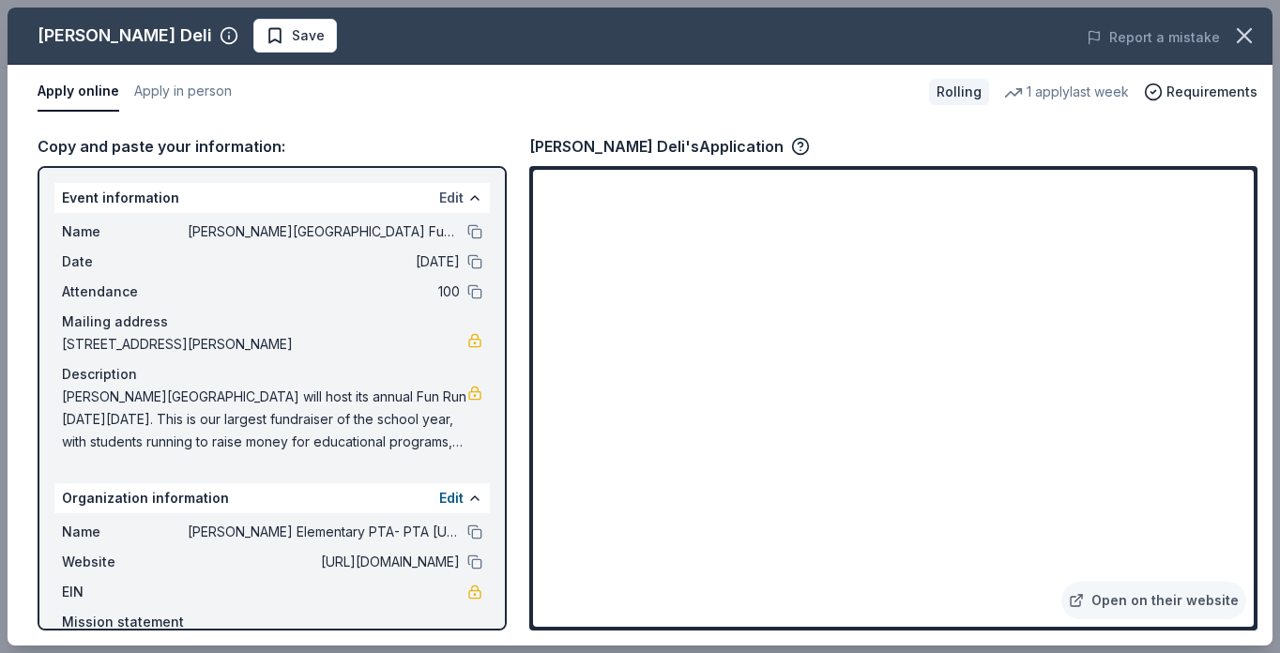
click at [439, 195] on button "Edit" at bounding box center [451, 198] width 24 height 23
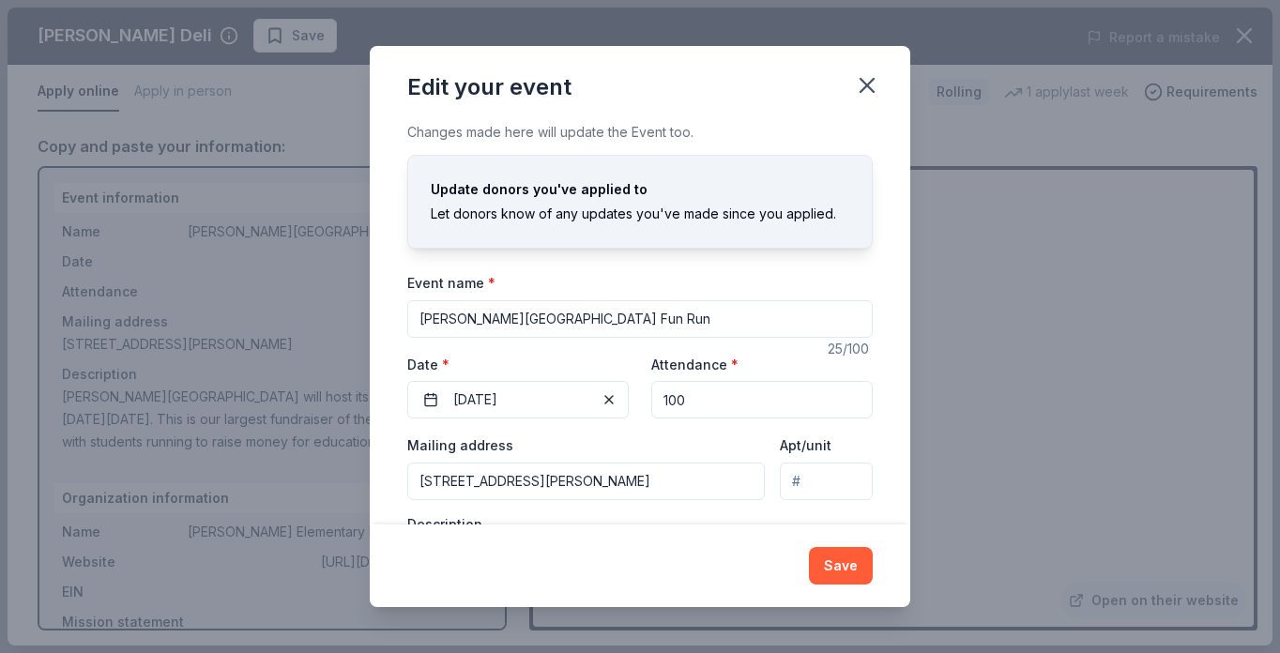
scroll to position [130, 0]
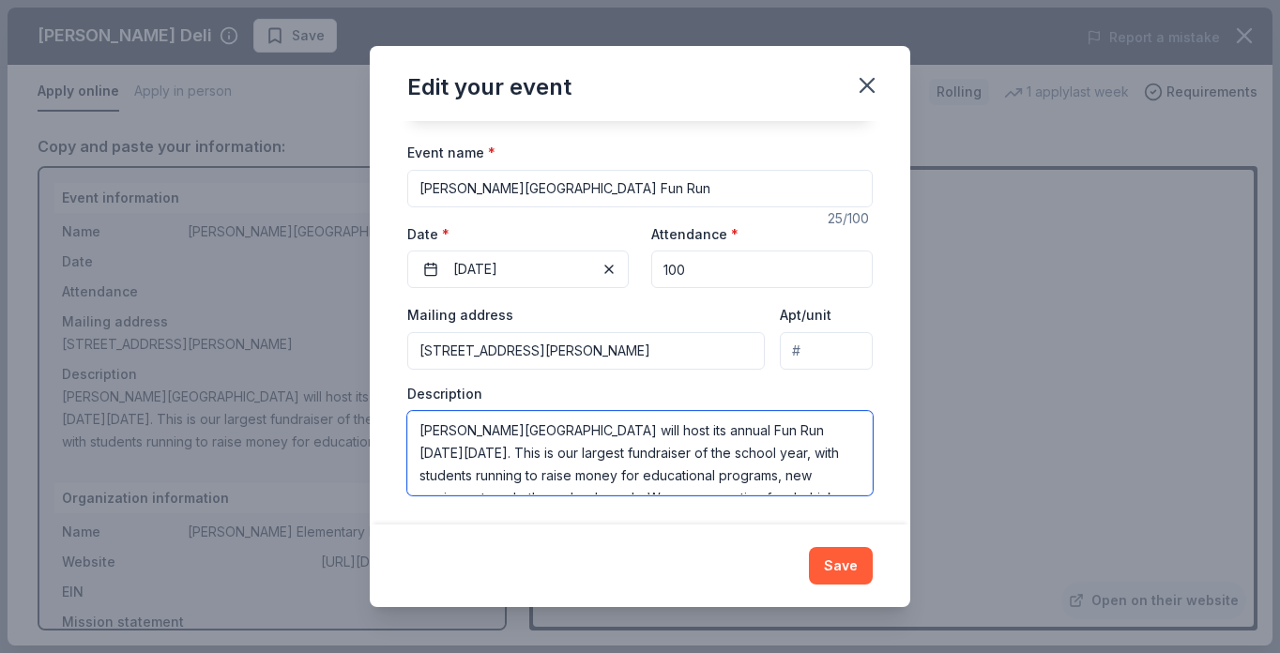
click at [695, 437] on textarea "[PERSON_NAME][GEOGRAPHIC_DATA] will host its annual Fun Run [DATE][DATE]. This …" at bounding box center [639, 453] width 465 height 84
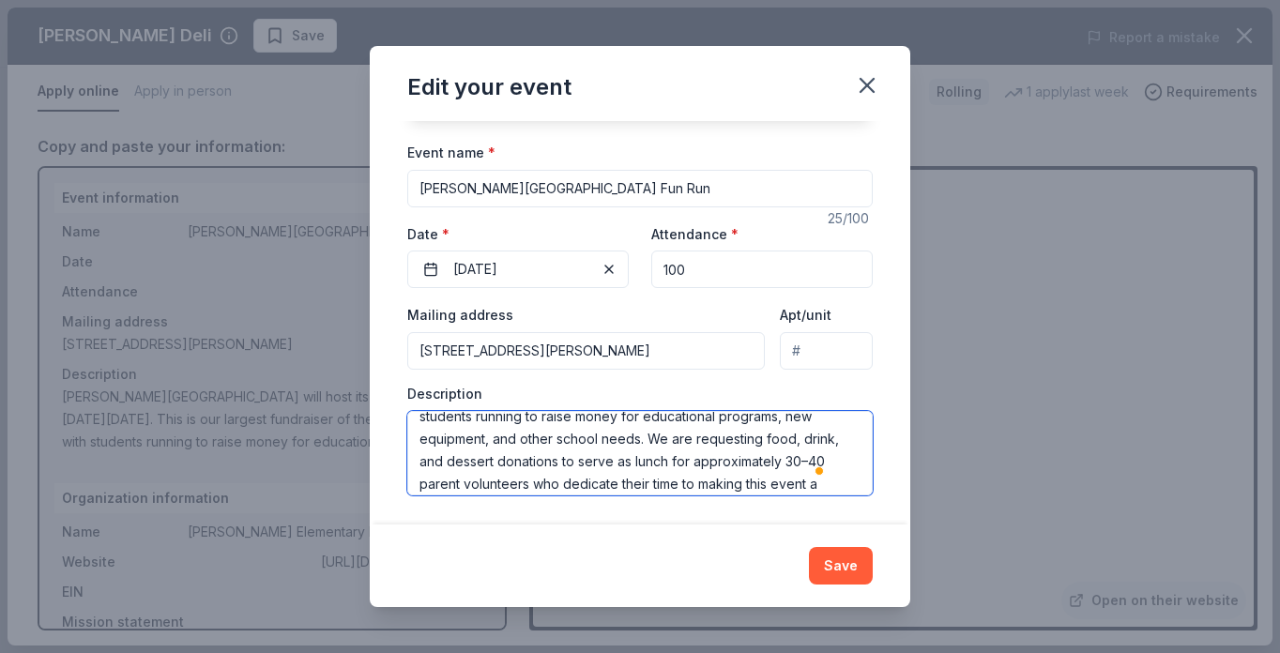
scroll to position [0, 0]
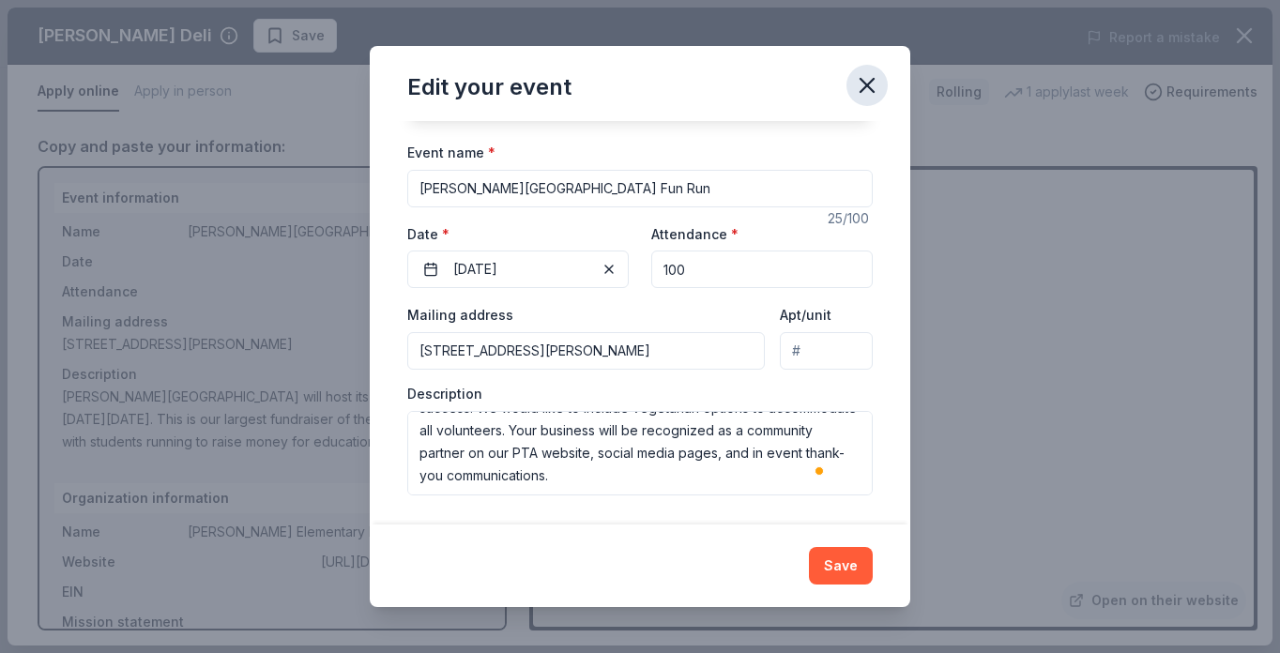
click at [860, 84] on icon "button" at bounding box center [867, 85] width 26 height 26
